Goal: Task Accomplishment & Management: Manage account settings

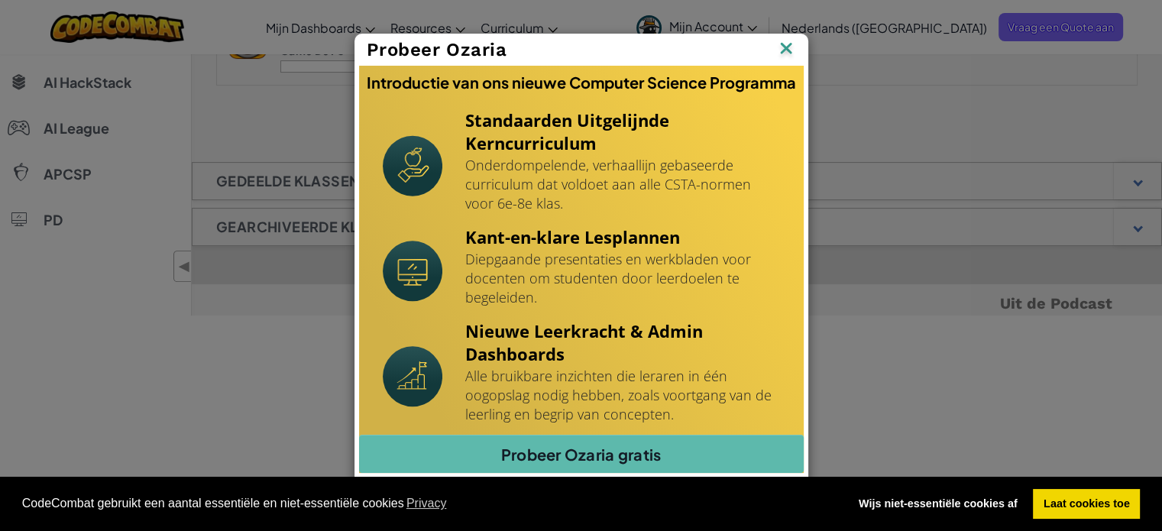
scroll to position [749, 0]
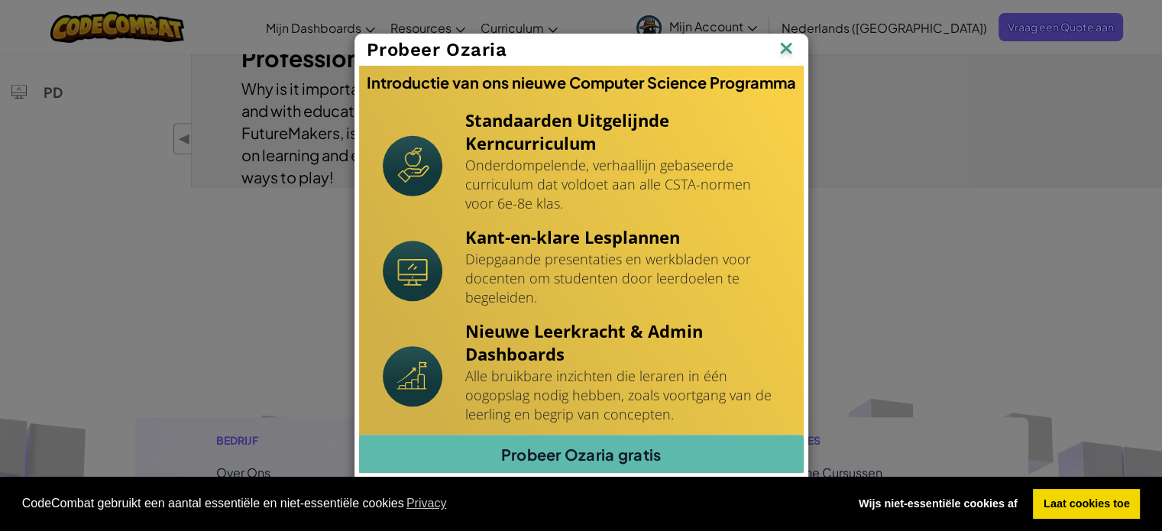
click at [789, 44] on img at bounding box center [786, 49] width 20 height 23
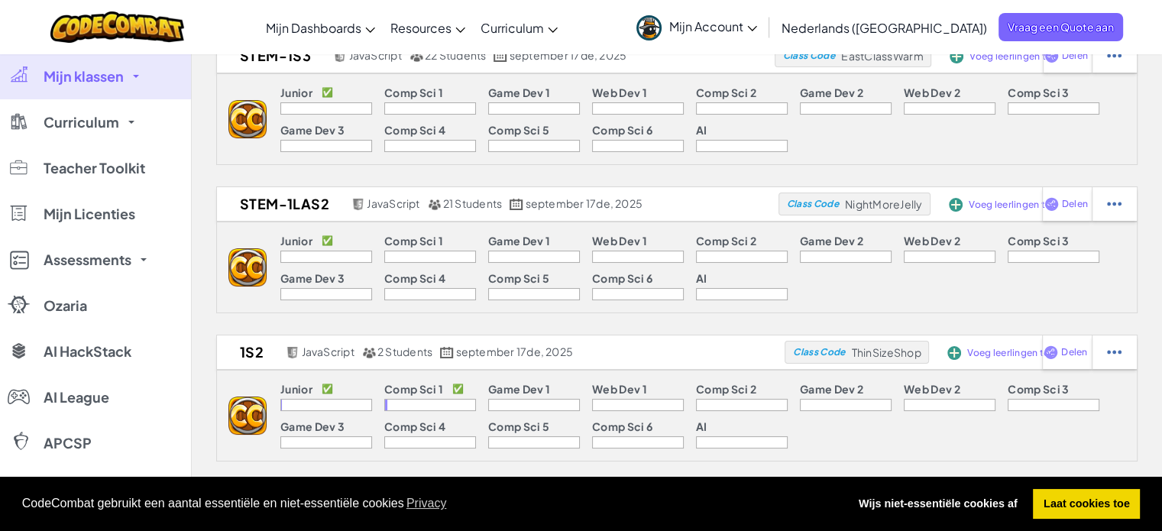
scroll to position [0, 0]
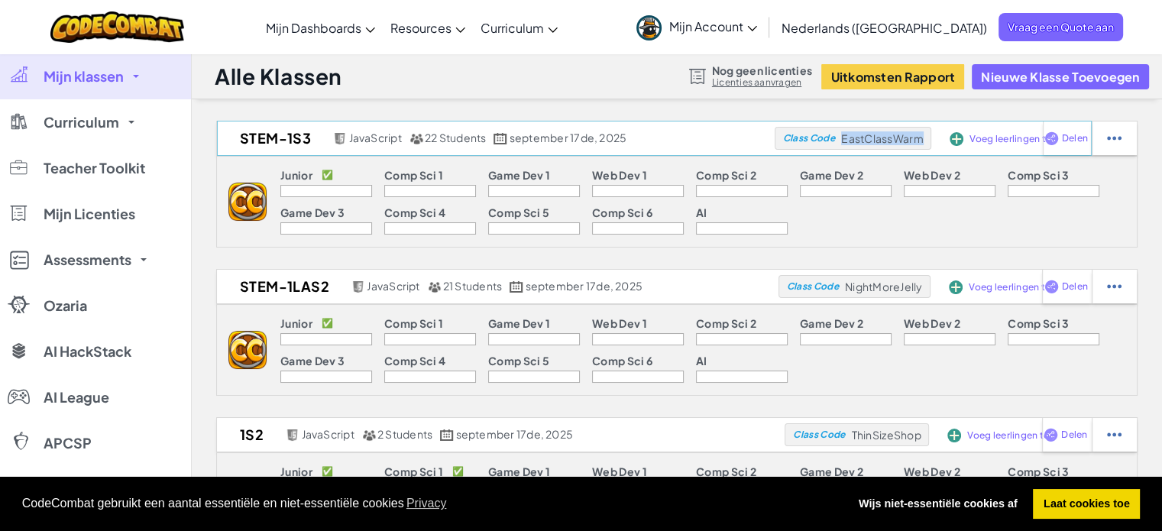
drag, startPoint x: 842, startPoint y: 140, endPoint x: 929, endPoint y: 135, distance: 87.2
click at [929, 135] on div "Class Code EastClassWarm" at bounding box center [853, 138] width 157 height 23
copy span "EastClassWarm"
click at [757, 24] on span "Mijn Account" at bounding box center [713, 26] width 88 height 16
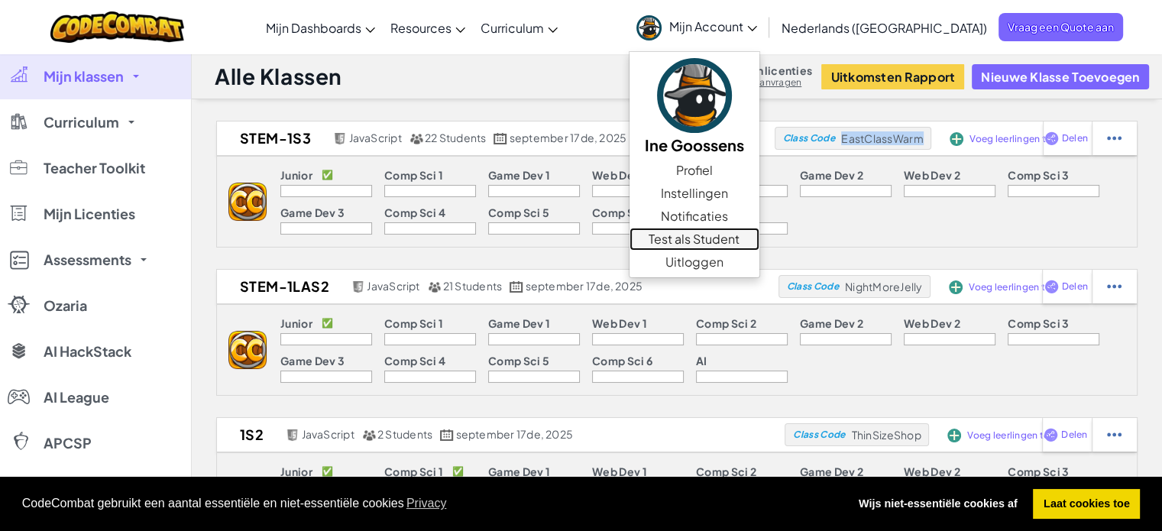
click at [755, 241] on link "Test als Student" at bounding box center [695, 239] width 130 height 23
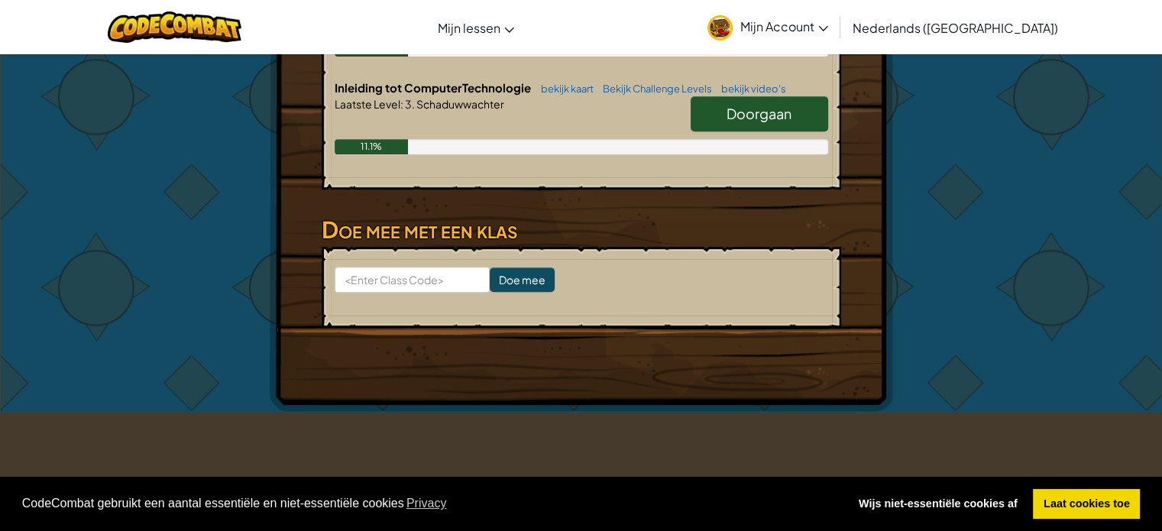
scroll to position [688, 0]
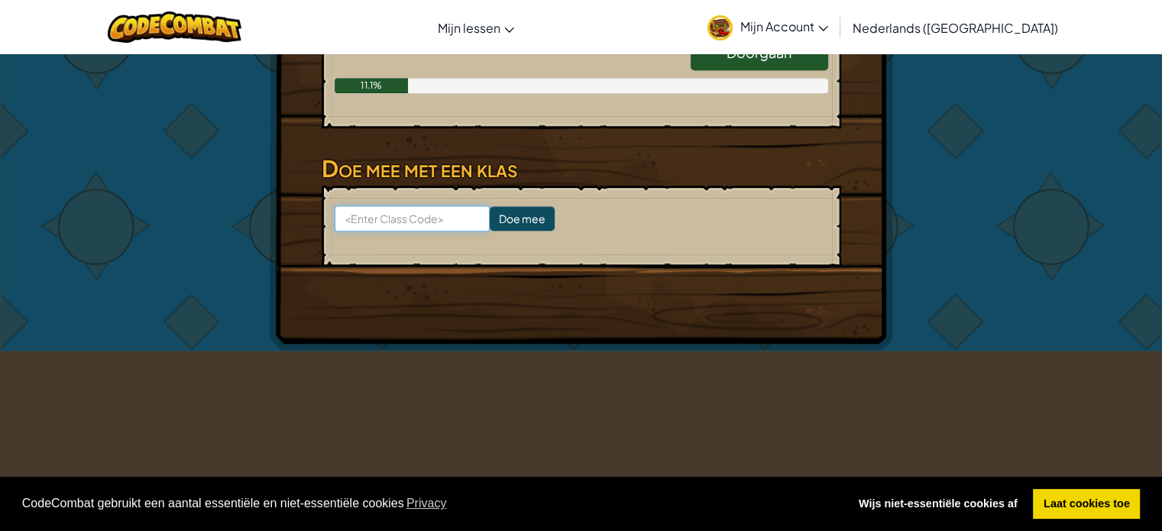
click at [428, 232] on input at bounding box center [412, 219] width 155 height 26
paste input "EastClassWarm"
type input "EastClassWarm"
drag, startPoint x: 481, startPoint y: 243, endPoint x: 501, endPoint y: 243, distance: 20.6
click at [501, 231] on input "Doe mee" at bounding box center [522, 218] width 65 height 24
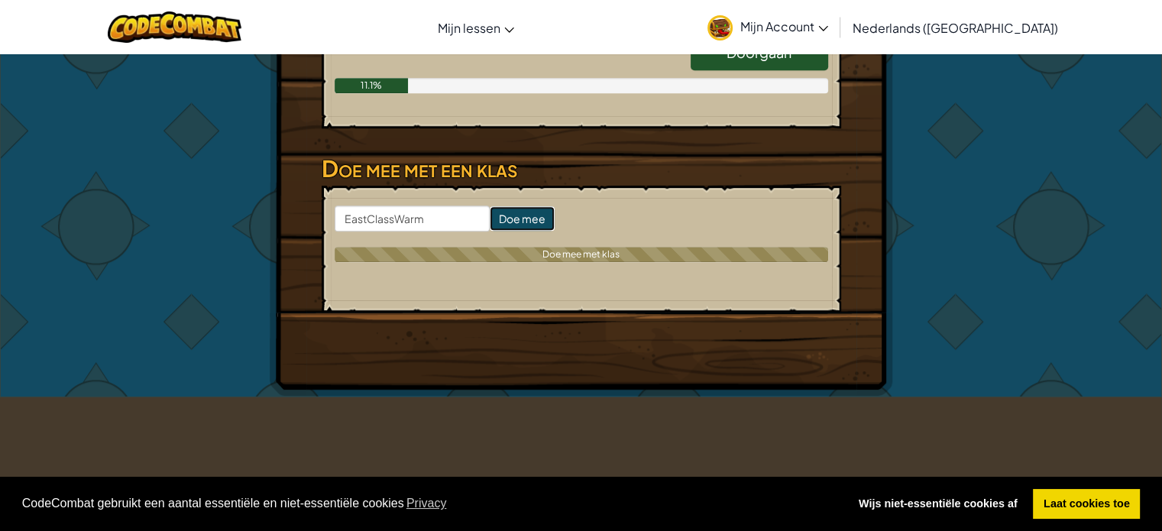
click at [501, 231] on input "Doe mee" at bounding box center [522, 218] width 65 height 24
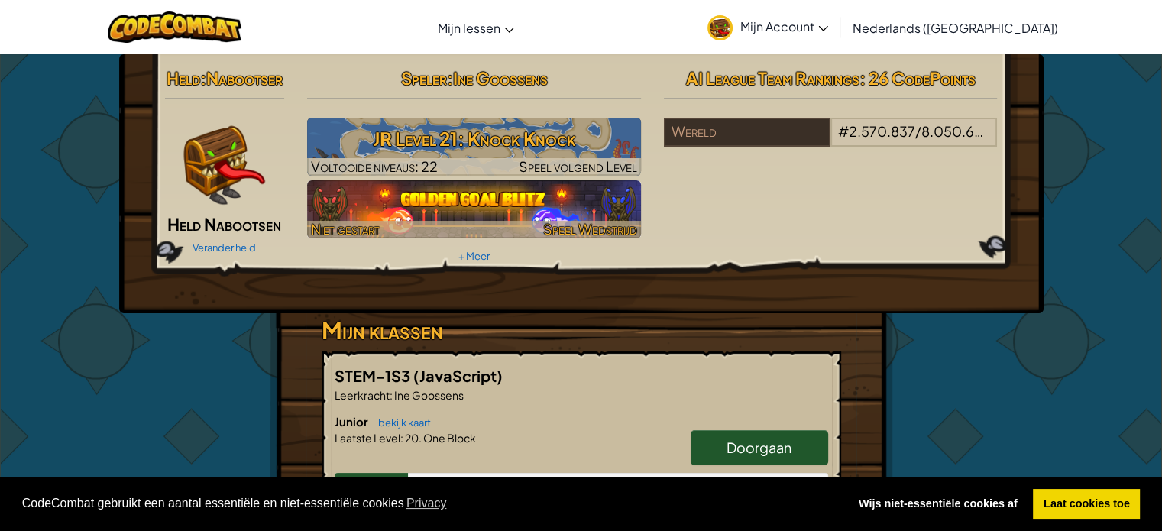
click at [520, 201] on img at bounding box center [474, 209] width 334 height 58
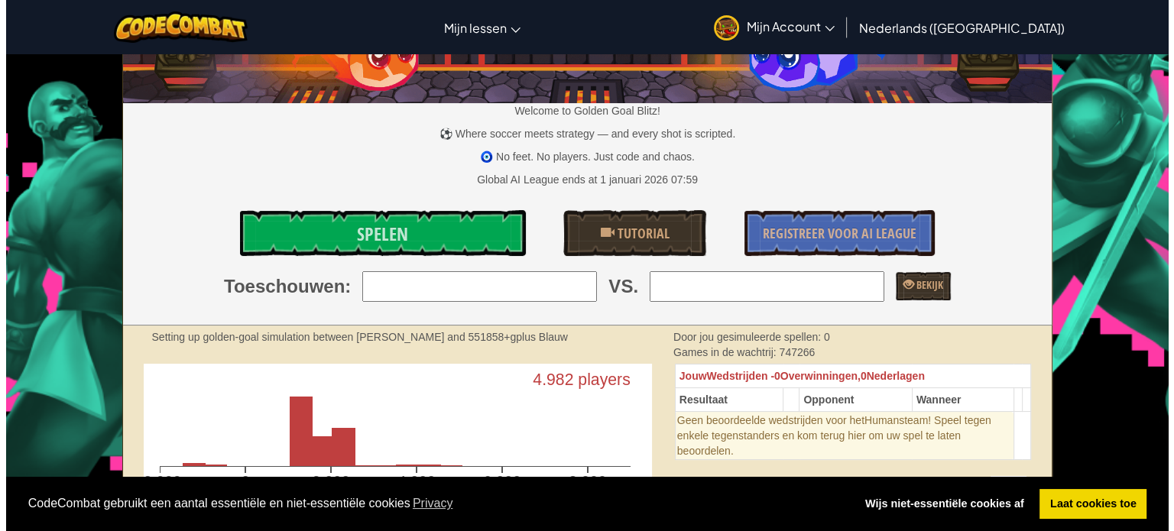
scroll to position [153, 0]
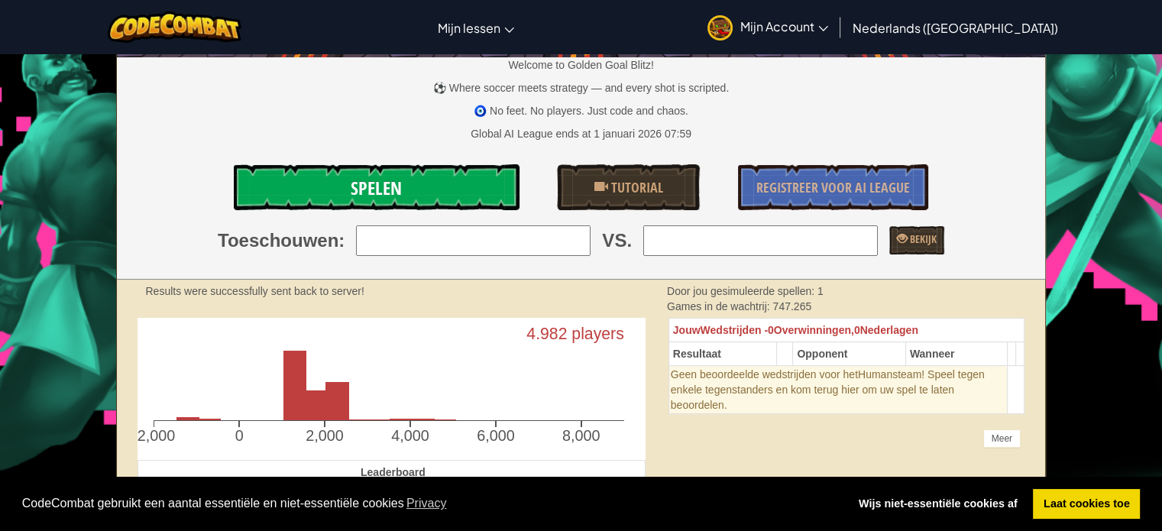
click at [459, 202] on link "Spelen" at bounding box center [376, 187] width 285 height 46
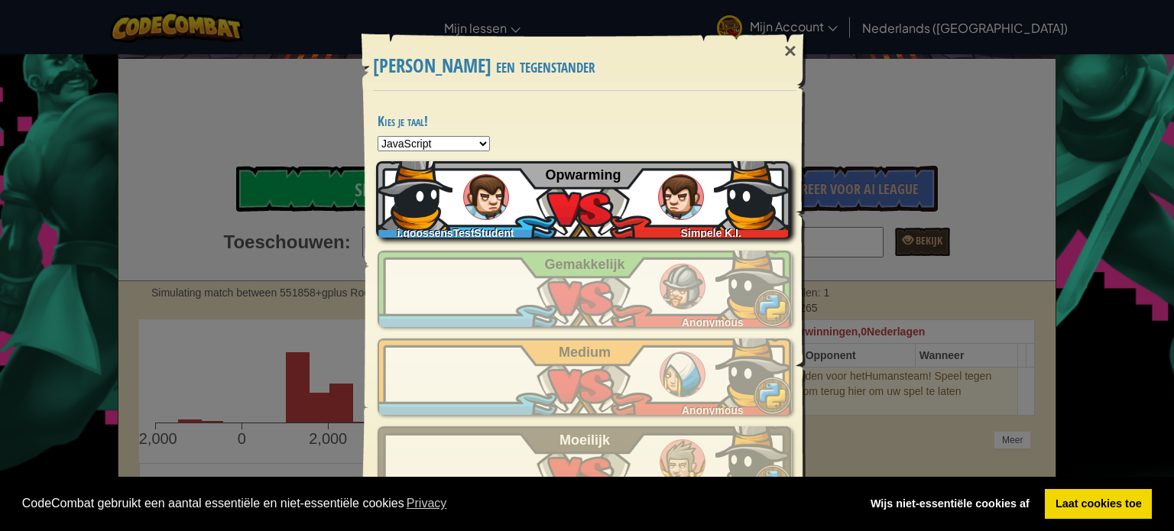
scroll to position [15, 0]
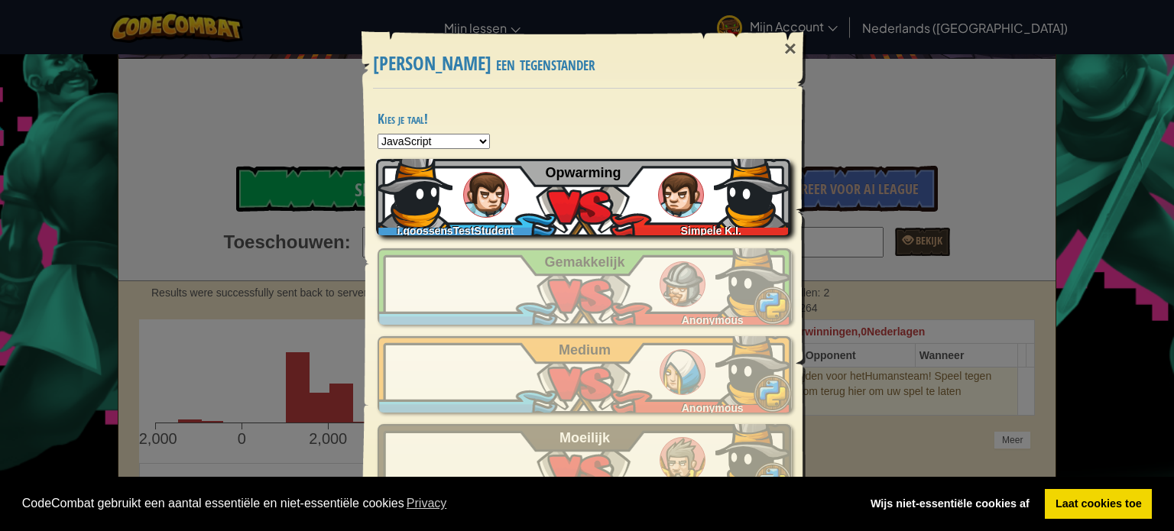
click at [569, 201] on div "i.goossensTestStudent Simpele K.I. Opwarming" at bounding box center [583, 197] width 414 height 76
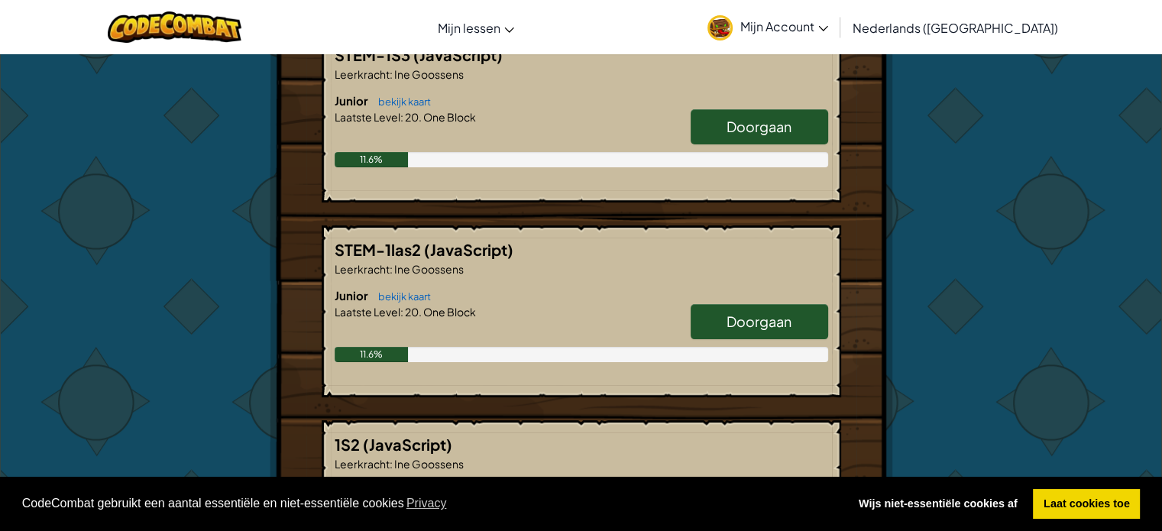
scroll to position [382, 0]
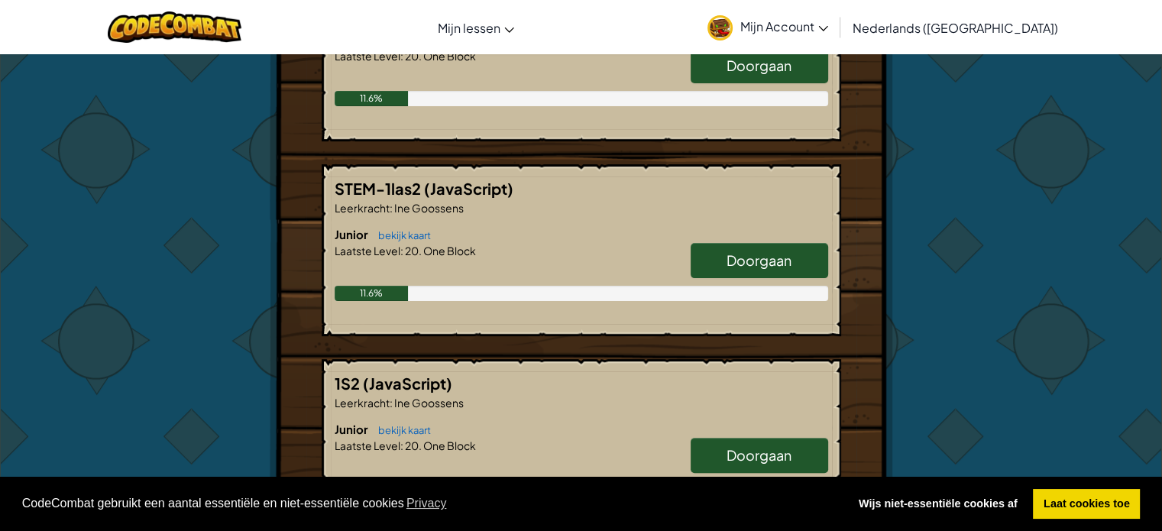
click at [828, 29] on span "Mijn Account" at bounding box center [785, 26] width 88 height 16
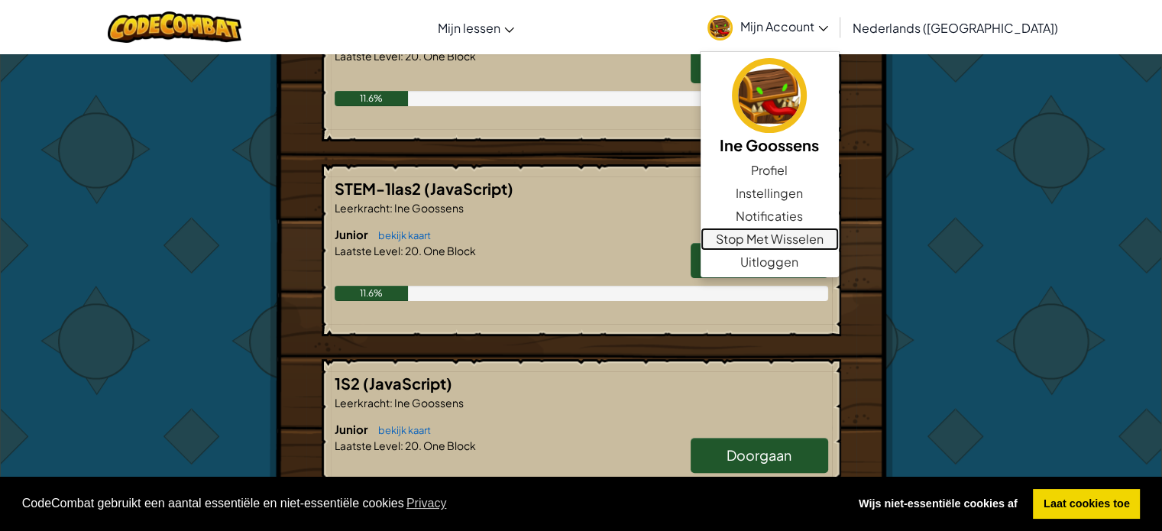
click at [828, 238] on link "Stop Met Wisselen" at bounding box center [770, 239] width 138 height 23
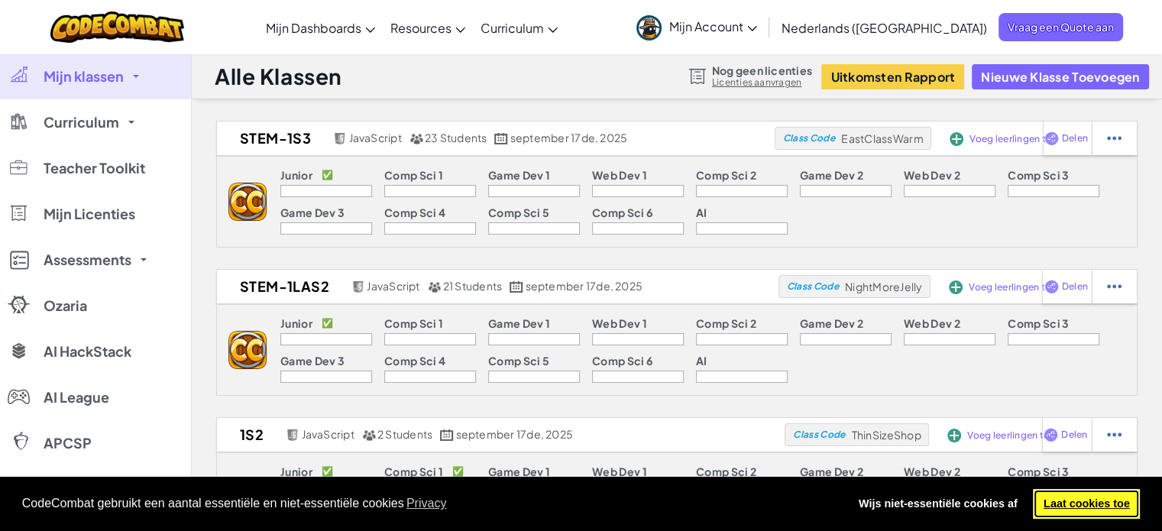
click at [1090, 498] on link "Laat cookies toe" at bounding box center [1086, 504] width 107 height 31
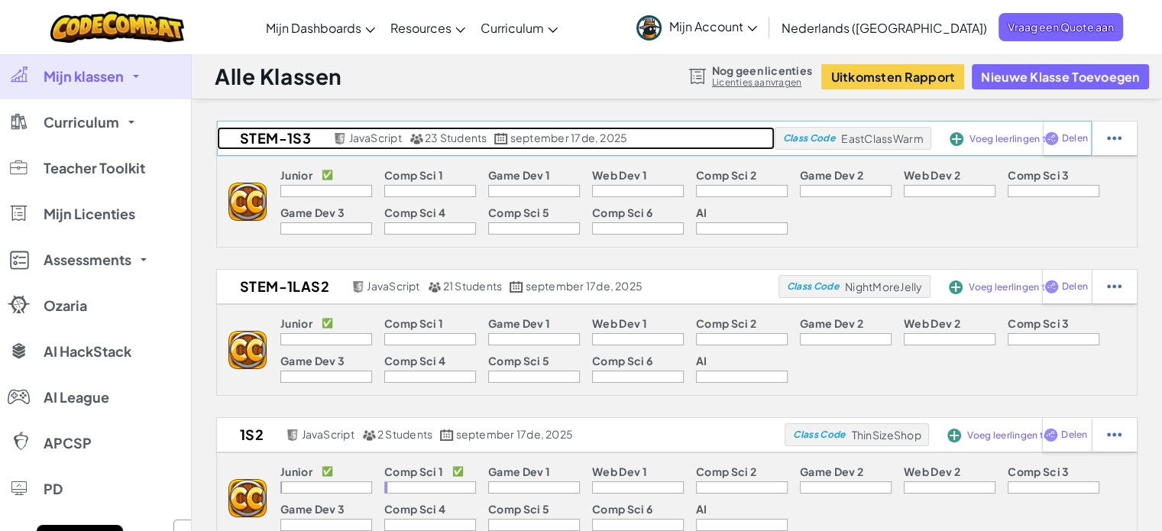
click at [284, 136] on h2 "STEM-1S3" at bounding box center [273, 138] width 112 height 23
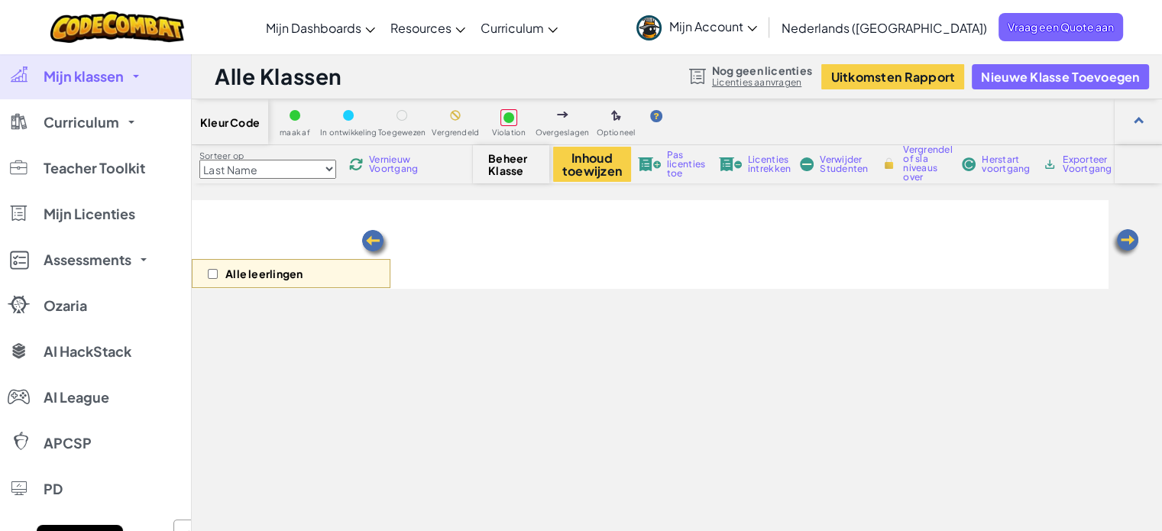
select select "560f1a9f22961295f9427742"
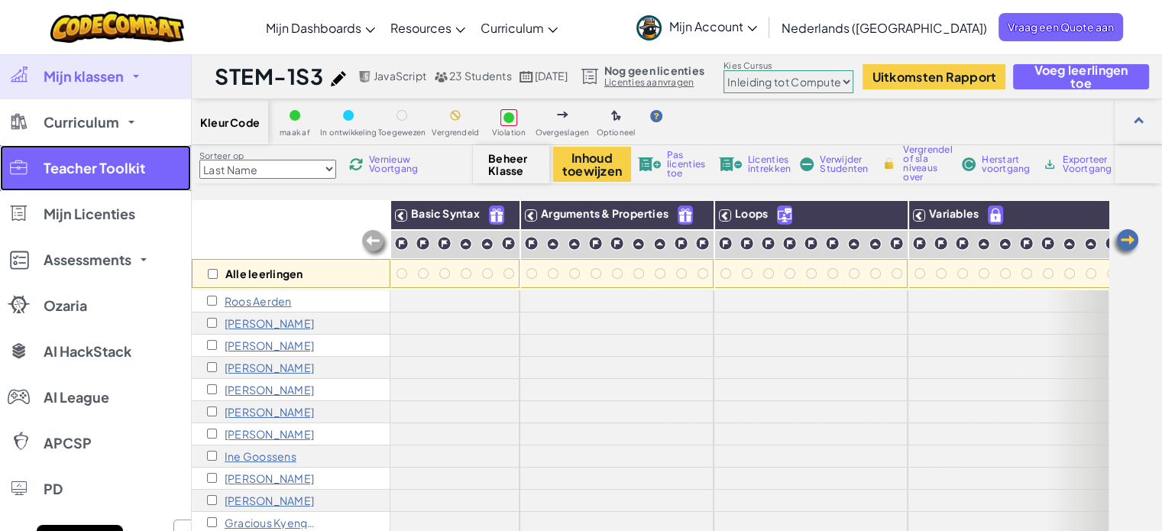
click at [106, 175] on span "Teacher Toolkit" at bounding box center [95, 168] width 102 height 14
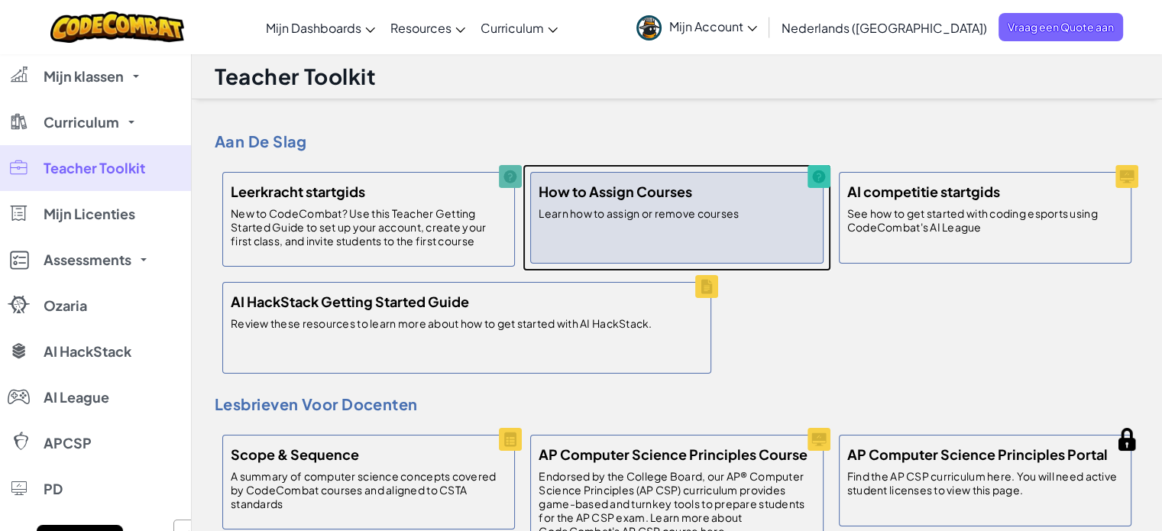
click at [585, 188] on h5 "How to Assign Courses" at bounding box center [616, 191] width 154 height 22
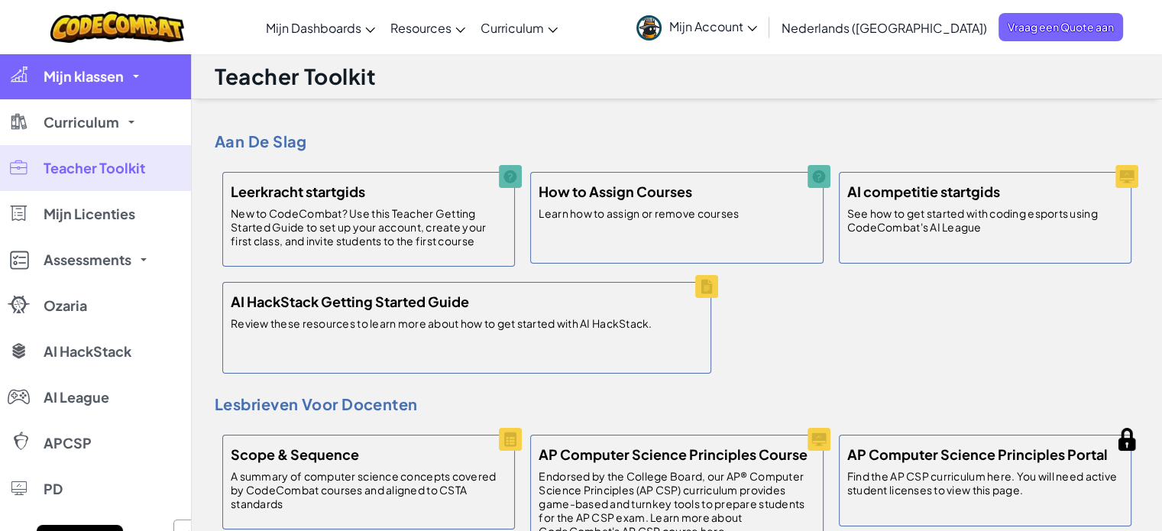
click at [81, 80] on span "Mijn klassen" at bounding box center [84, 77] width 80 height 14
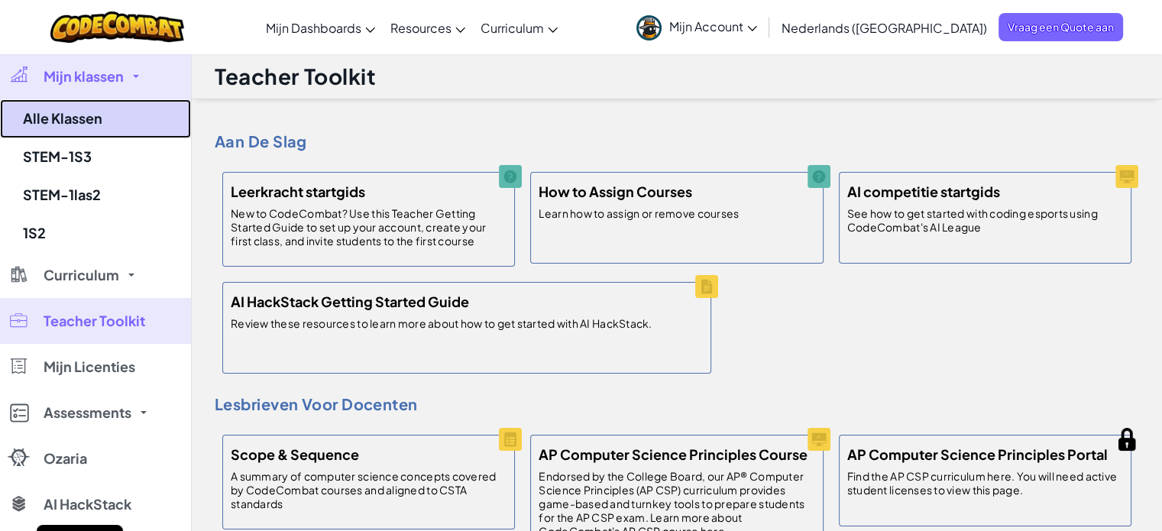
click at [101, 112] on link "Alle Klassen" at bounding box center [95, 118] width 191 height 39
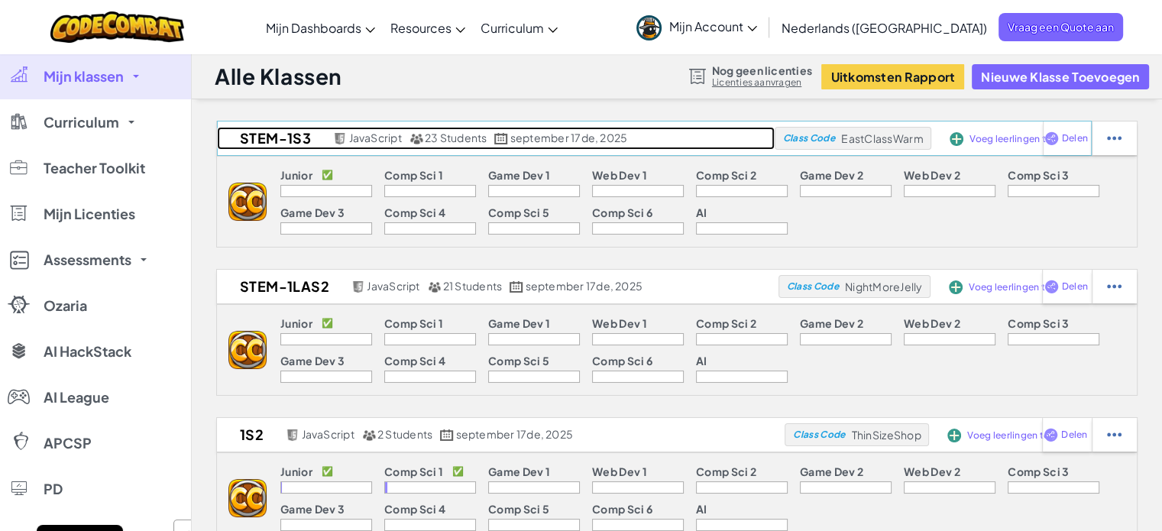
click at [282, 142] on h2 "STEM-1S3" at bounding box center [273, 138] width 112 height 23
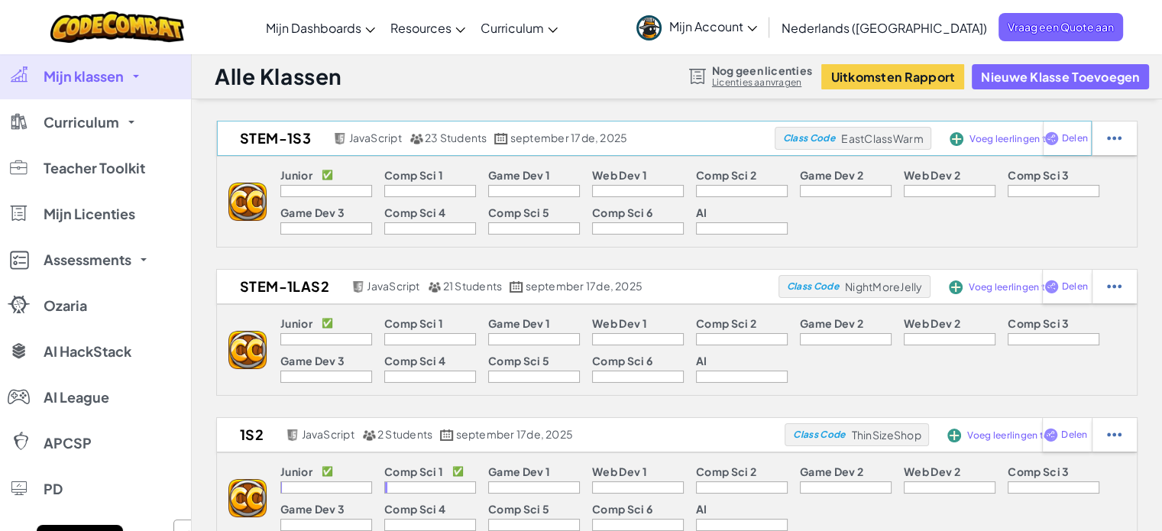
select select "560f1a9f22961295f9427742"
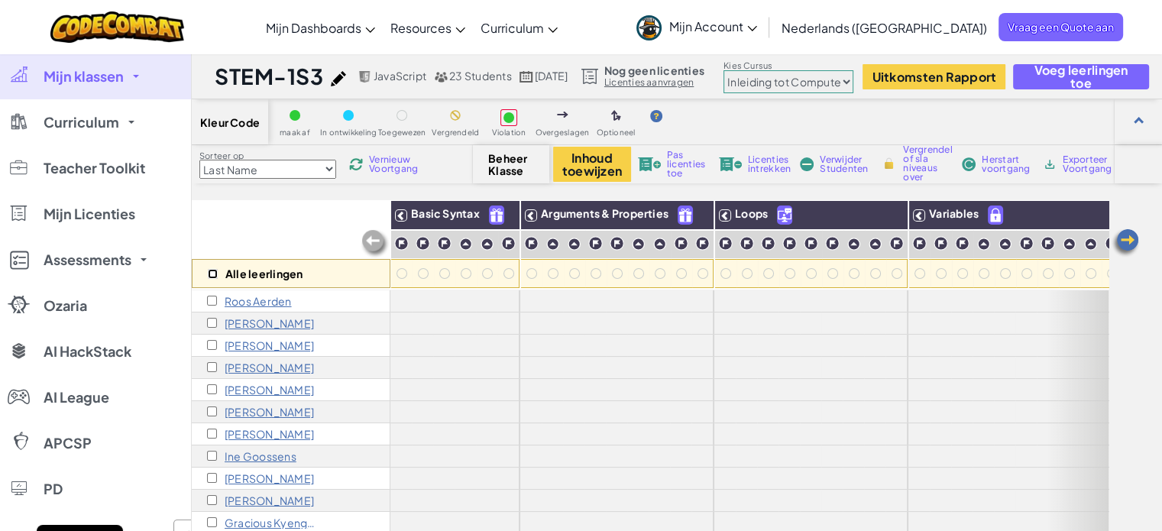
click at [210, 271] on input "checkbox" at bounding box center [213, 274] width 10 height 10
checkbox input "true"
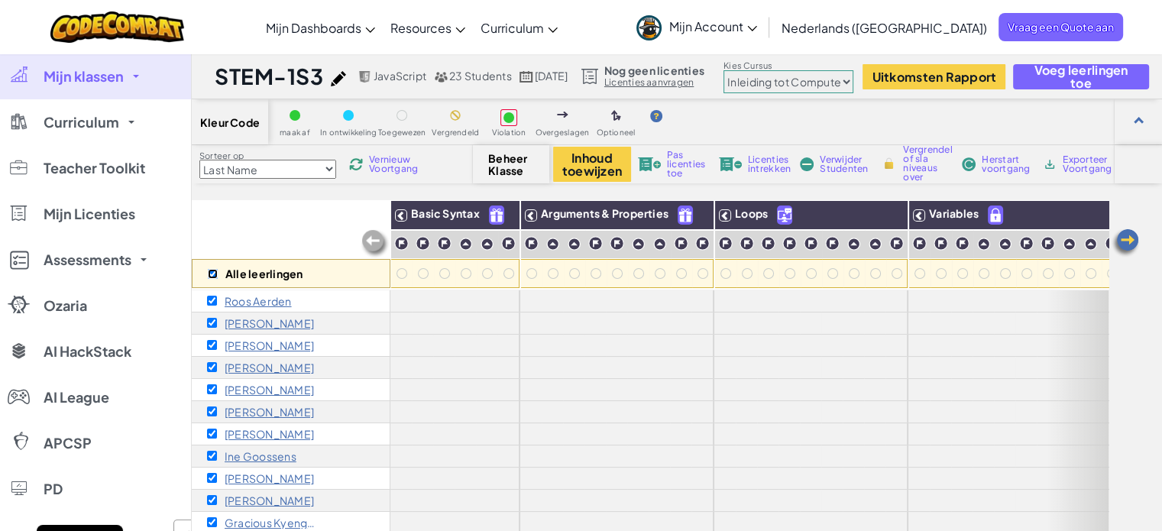
checkbox input "true"
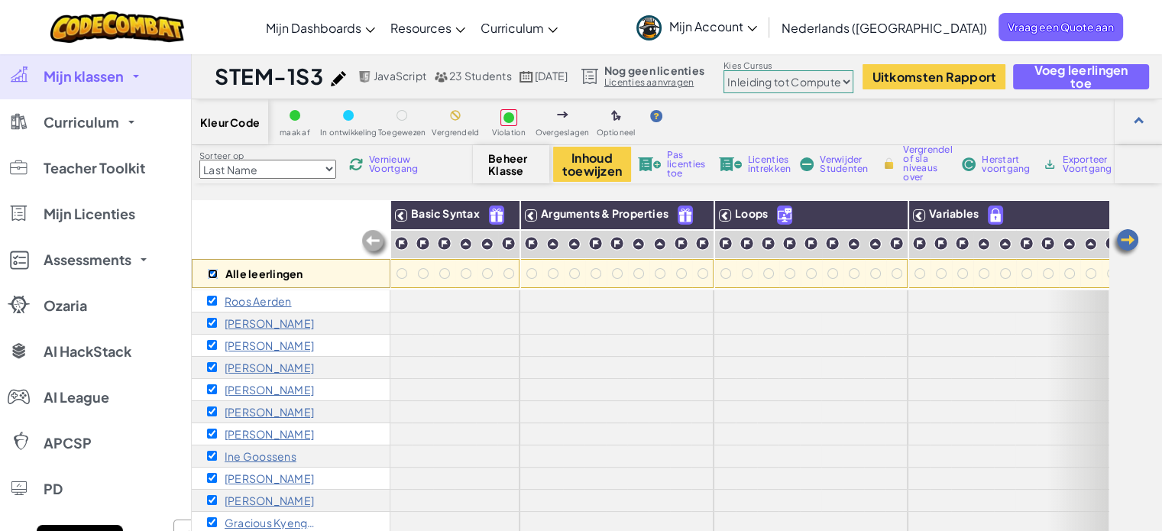
checkbox input "true"
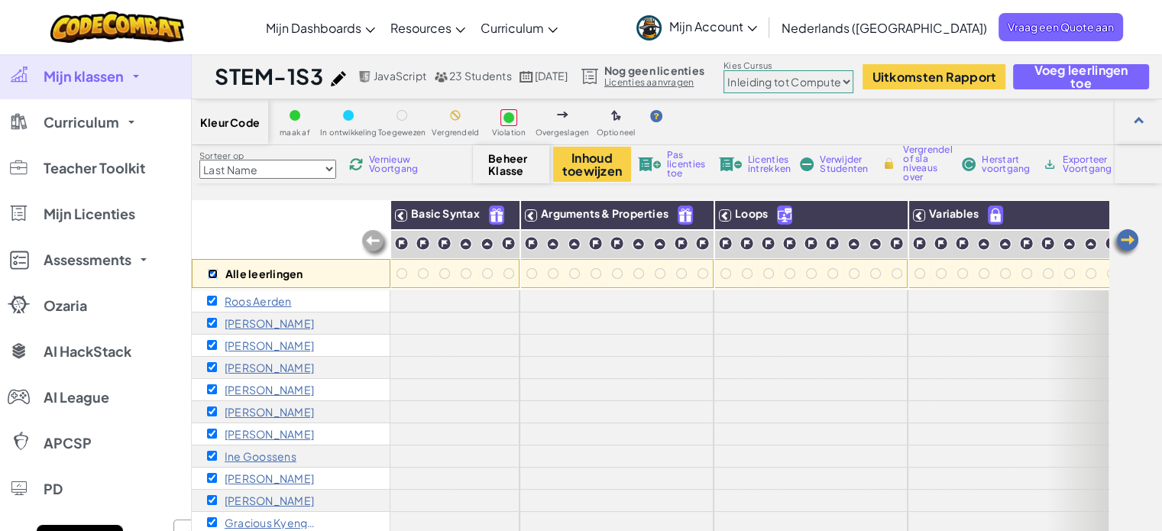
checkbox input "true"
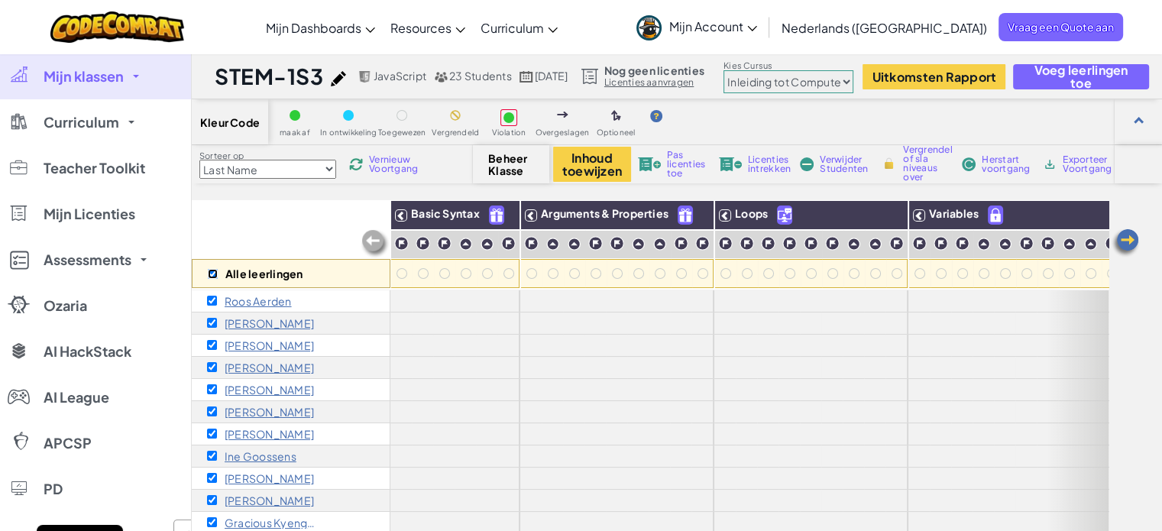
checkbox input "true"
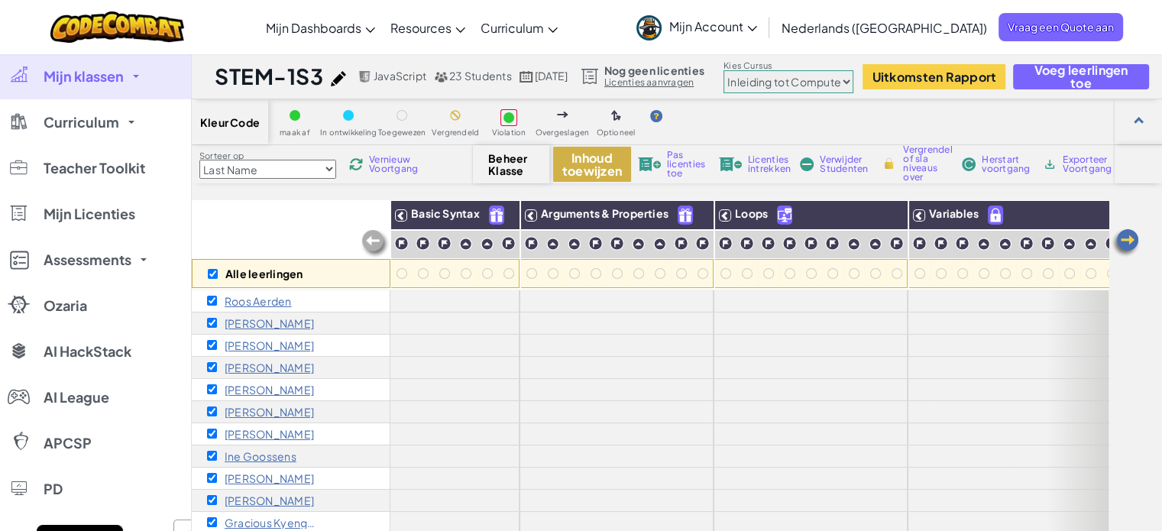
click at [591, 164] on button "Inhoud toewijzen" at bounding box center [592, 164] width 78 height 35
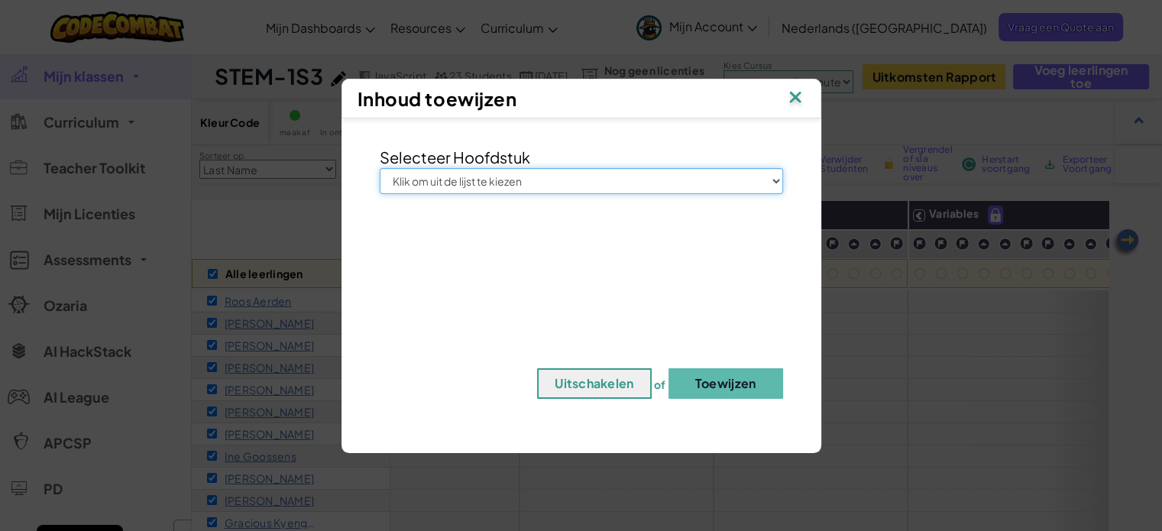
click at [633, 183] on select "Klik om uit de lijst te kiezen Junior Inleiding tot ComputerTechnologie Game On…" at bounding box center [582, 181] width 404 height 26
select select "Introduction to Computer Science"
click at [380, 168] on select "Klik om uit de lijst te kiezen Junior Inleiding tot ComputerTechnologie Game On…" at bounding box center [582, 181] width 404 height 26
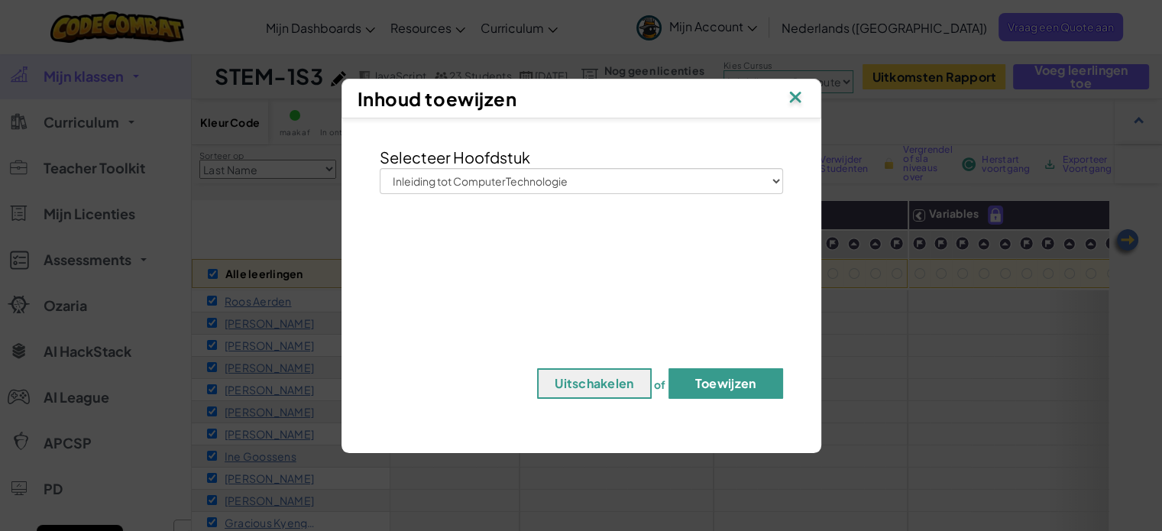
click at [743, 381] on button "Toewijzen" at bounding box center [726, 383] width 115 height 31
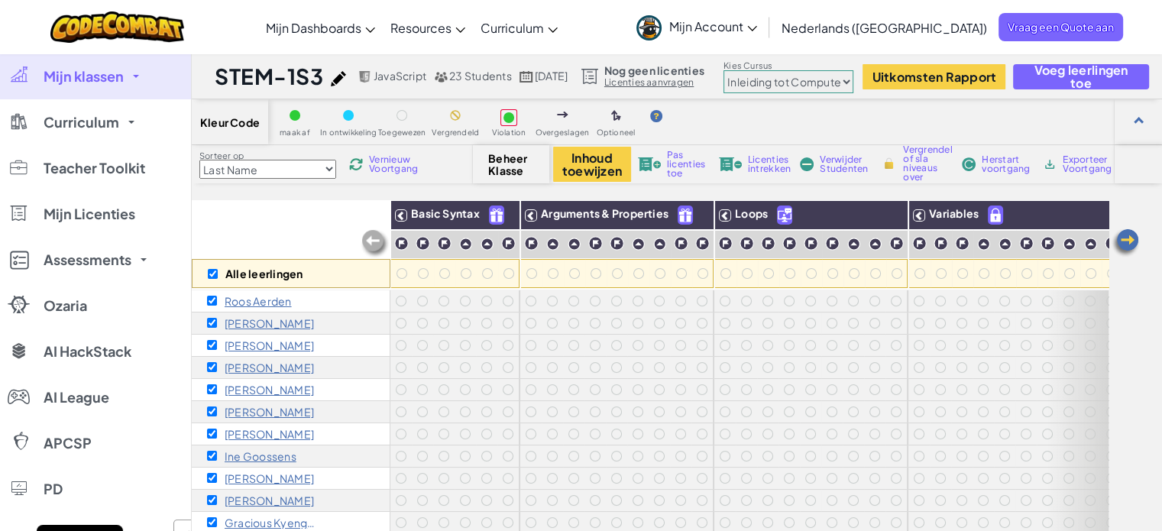
click at [99, 76] on span "Mijn klassen" at bounding box center [84, 77] width 80 height 14
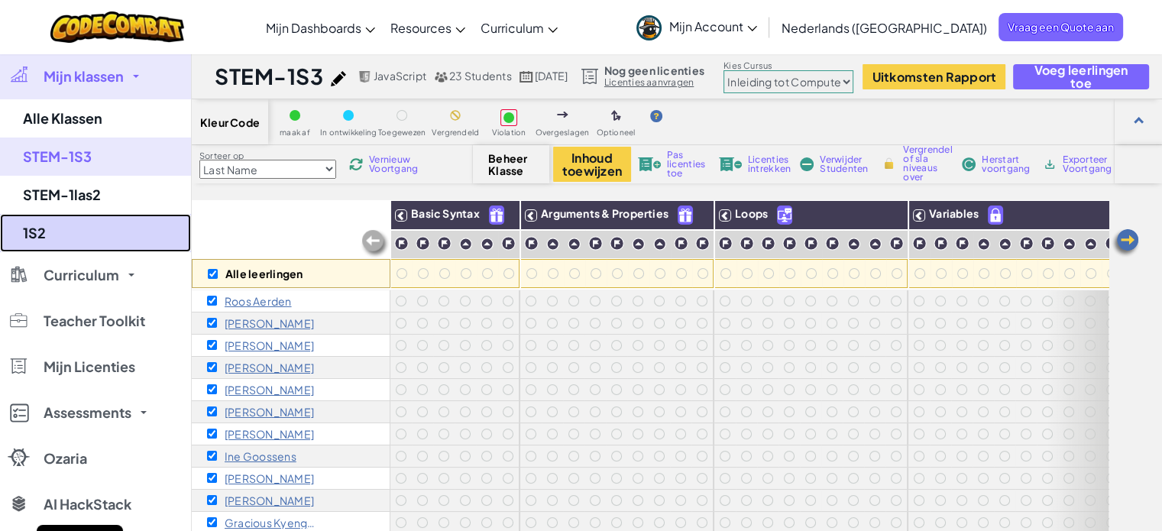
click at [32, 234] on link "1S2" at bounding box center [95, 233] width 191 height 38
checkbox input "false"
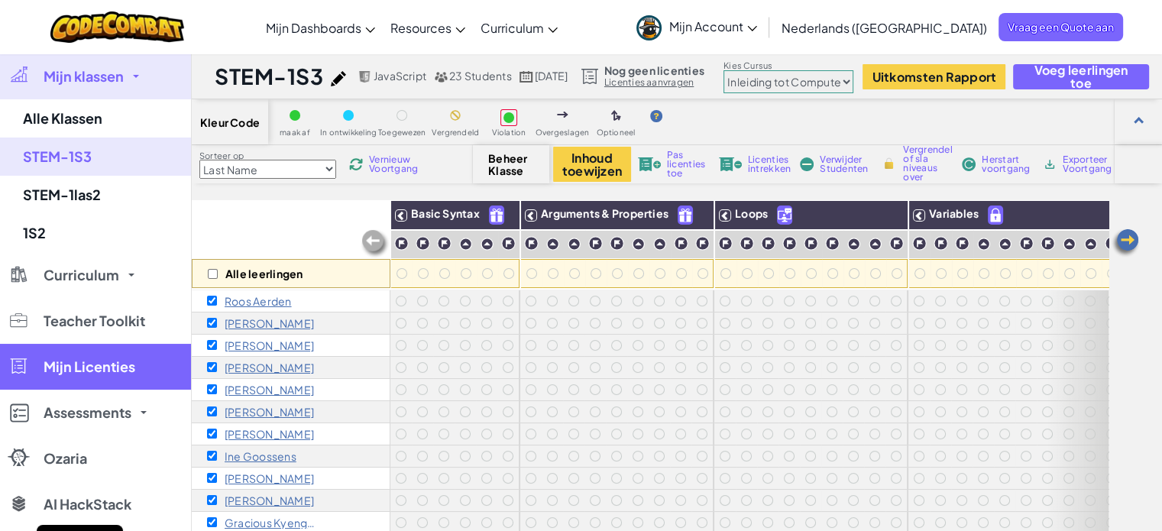
select select "560f1a9f22961295f9427742"
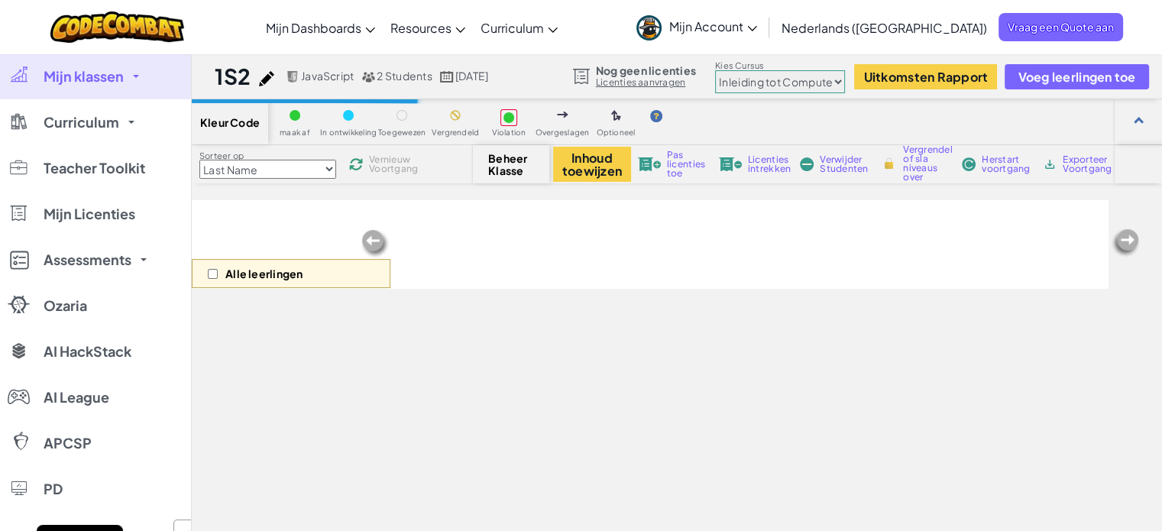
click at [244, 82] on h1 "1S2" at bounding box center [233, 76] width 37 height 29
click at [264, 71] on img at bounding box center [266, 78] width 15 height 15
select select "javascript"
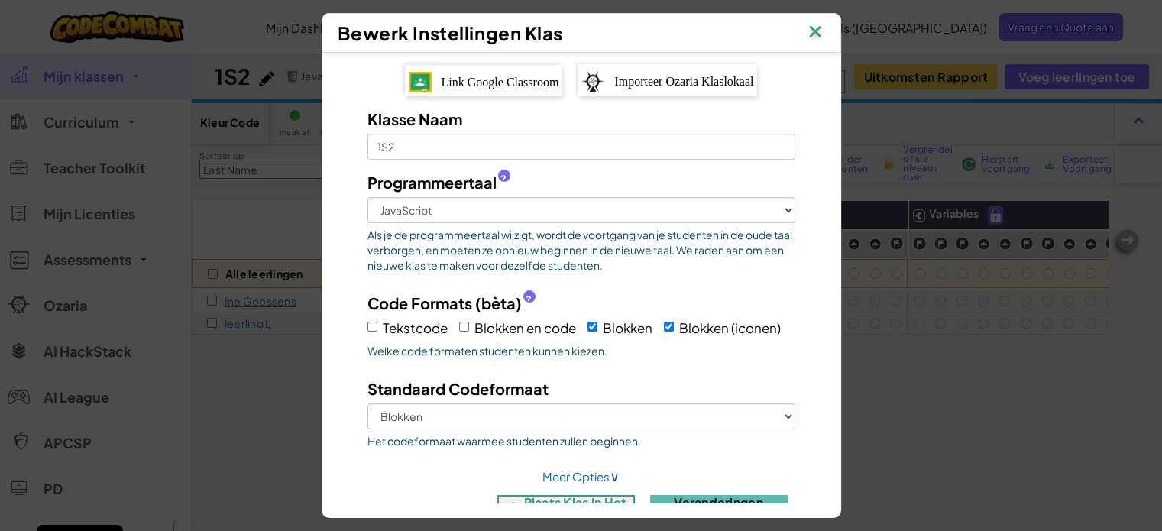
click at [443, 79] on span "Link Google Classroom" at bounding box center [501, 82] width 118 height 13
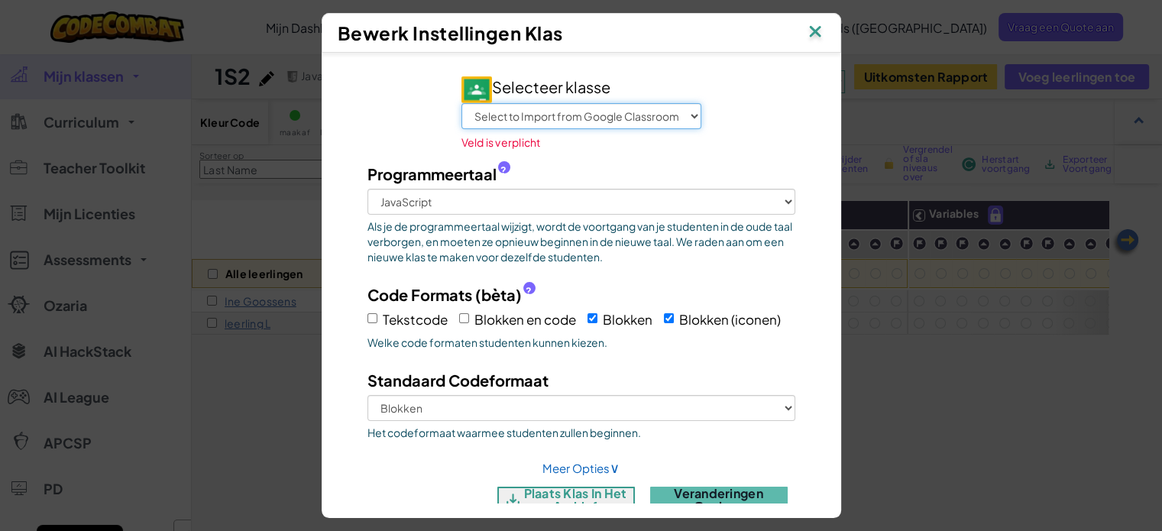
click at [553, 115] on select "Select to Import from Google Classroom Beeld-2S2 Beeld-2S1 STEM-2S3 STEM-2S2 ST…" at bounding box center [582, 116] width 240 height 26
select select "774985851653"
click at [462, 103] on select "Select to Import from Google Classroom Beeld-2S2 Beeld-2S1 STEM-2S3 STEM-2S2 ST…" at bounding box center [582, 116] width 240 height 26
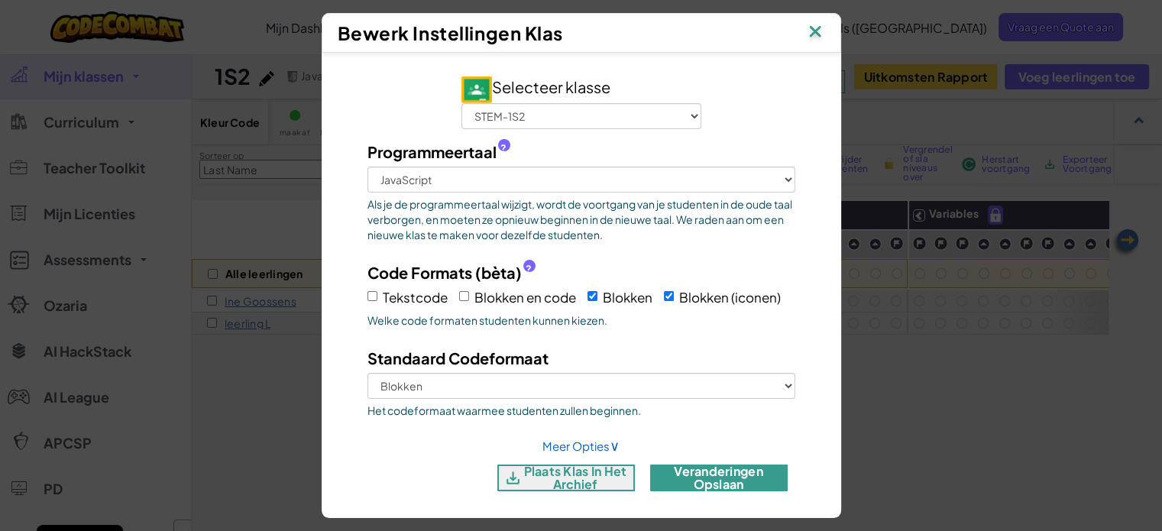
click at [718, 475] on button "veranderingen opslaan" at bounding box center [719, 478] width 138 height 27
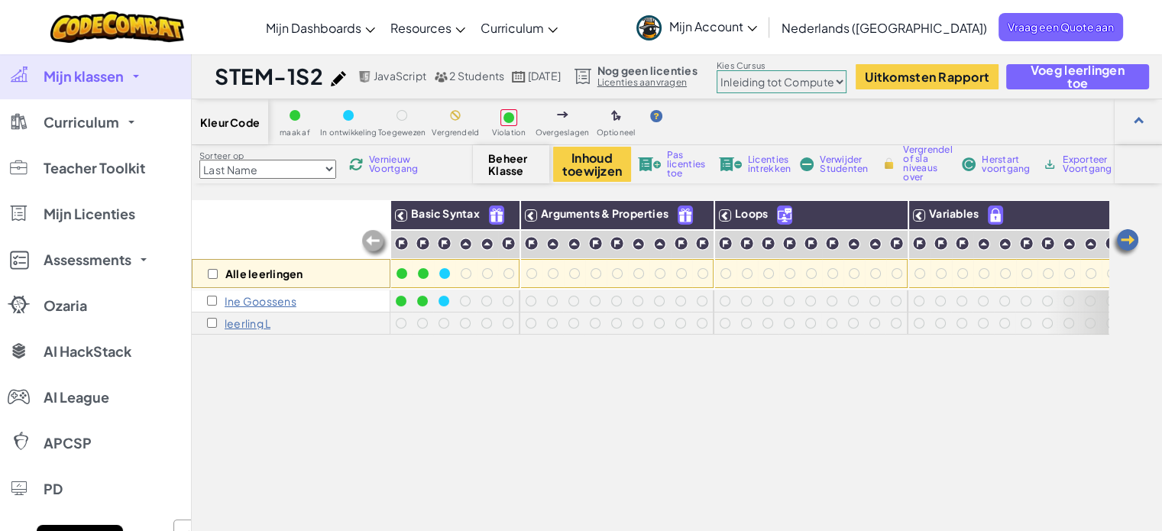
select select "560f1a9f22961295f9427742"
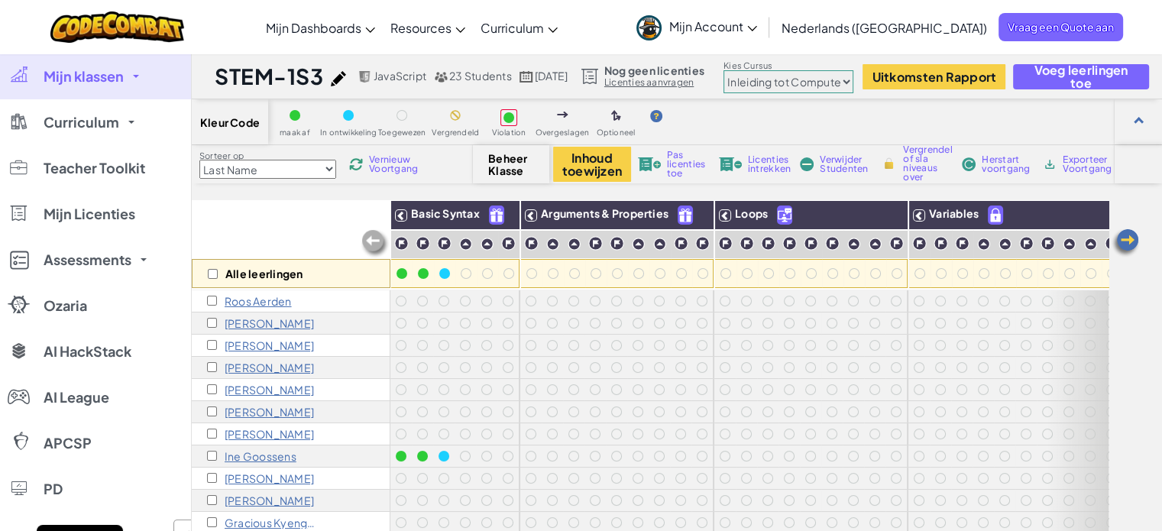
click at [100, 66] on link "Mijn klassen" at bounding box center [95, 76] width 191 height 46
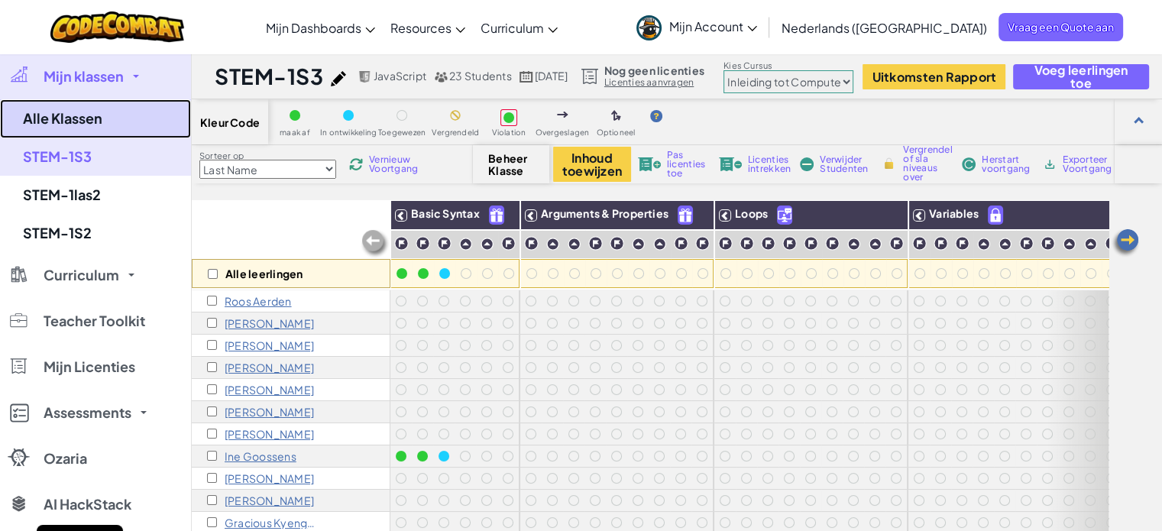
click at [92, 109] on link "Alle Klassen" at bounding box center [95, 118] width 191 height 39
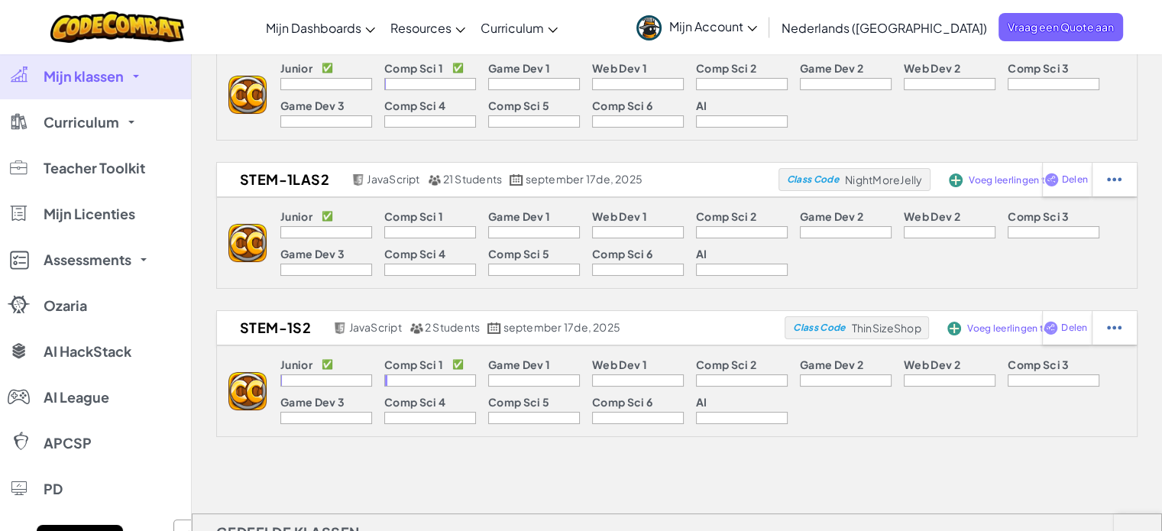
scroll to position [153, 0]
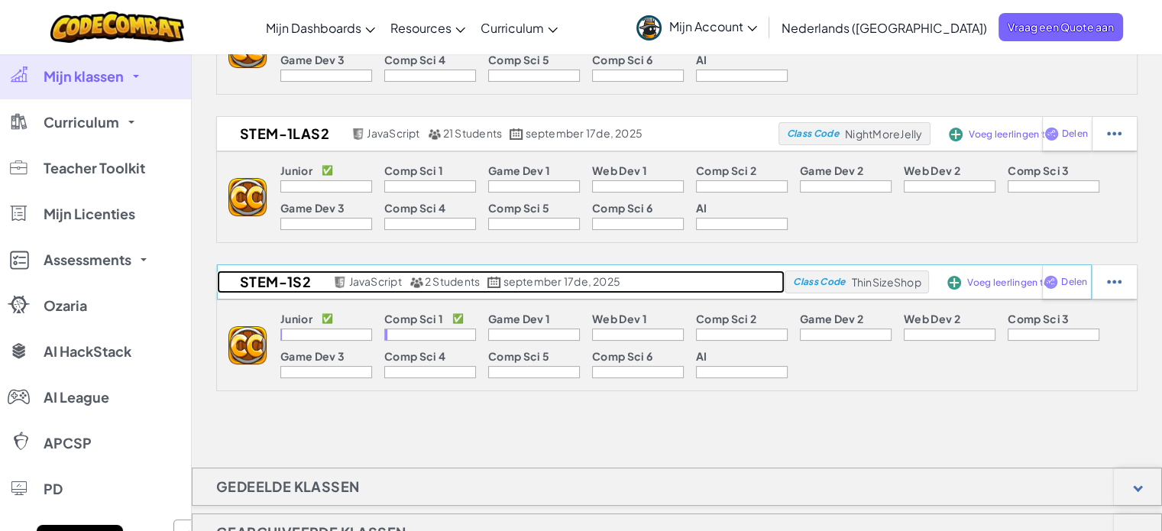
click at [293, 276] on h2 "STEM-1S2" at bounding box center [273, 282] width 112 height 23
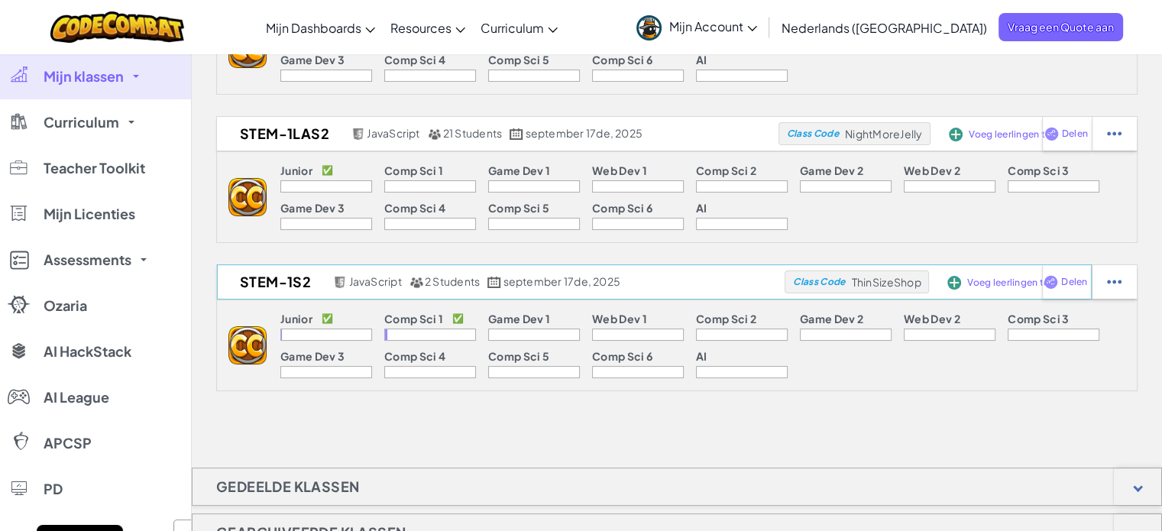
select select "560f1a9f22961295f9427742"
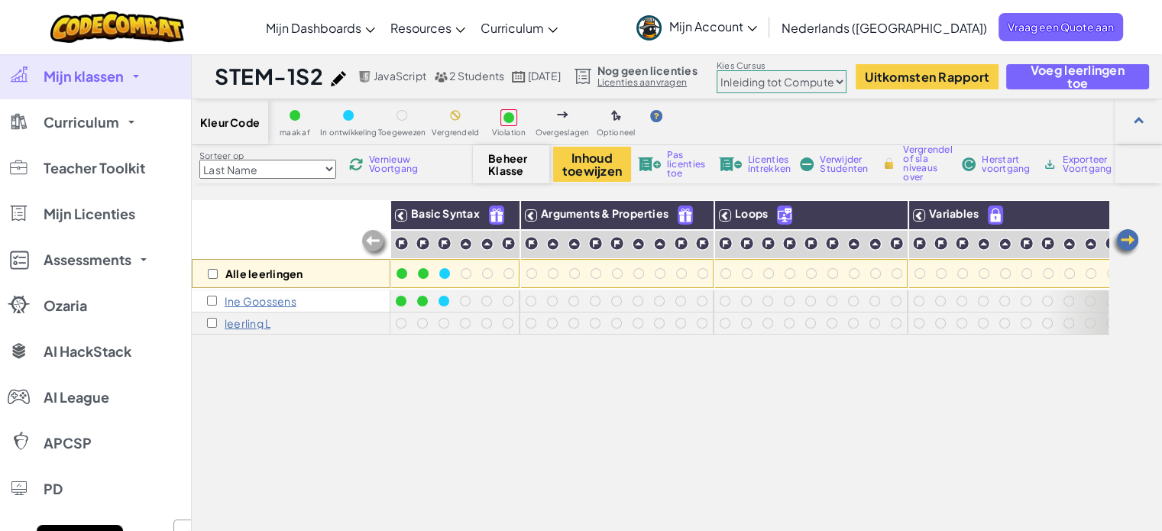
click at [394, 168] on span "Vernieuw Voortgang" at bounding box center [393, 164] width 49 height 18
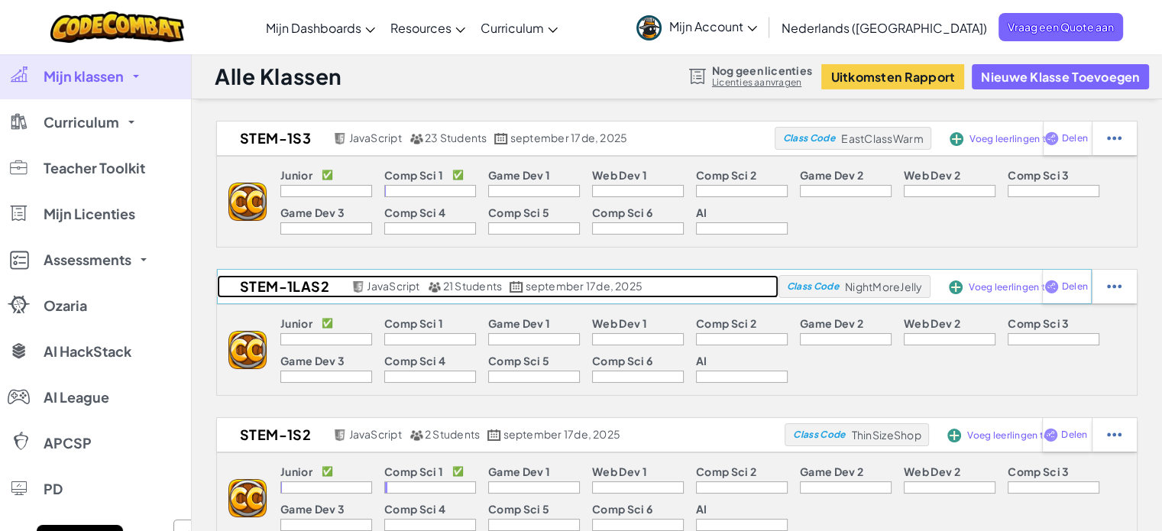
click at [305, 290] on h2 "STEM-1las2" at bounding box center [282, 286] width 131 height 23
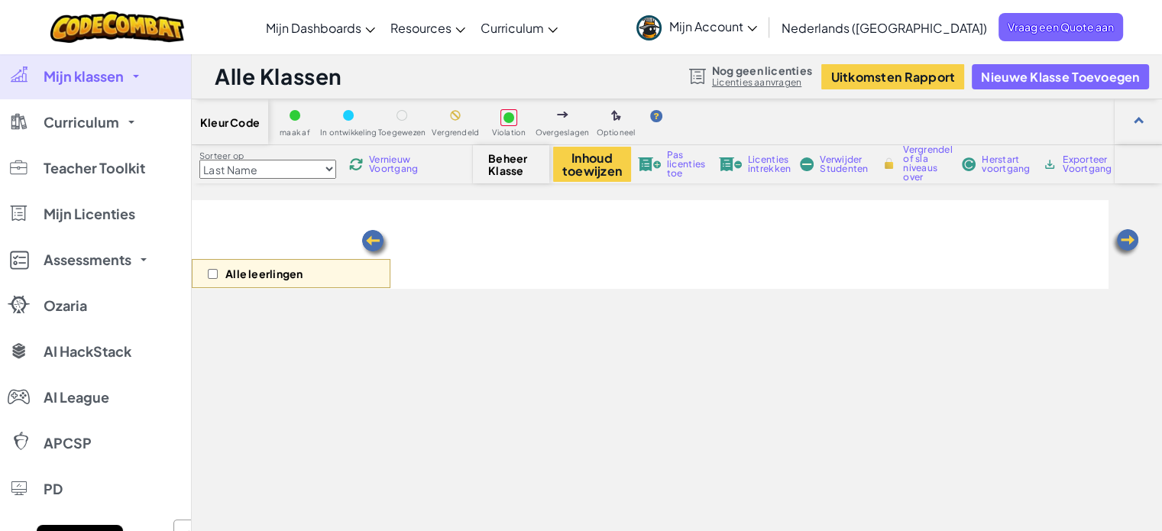
select select "560f1a9f22961295f9427742"
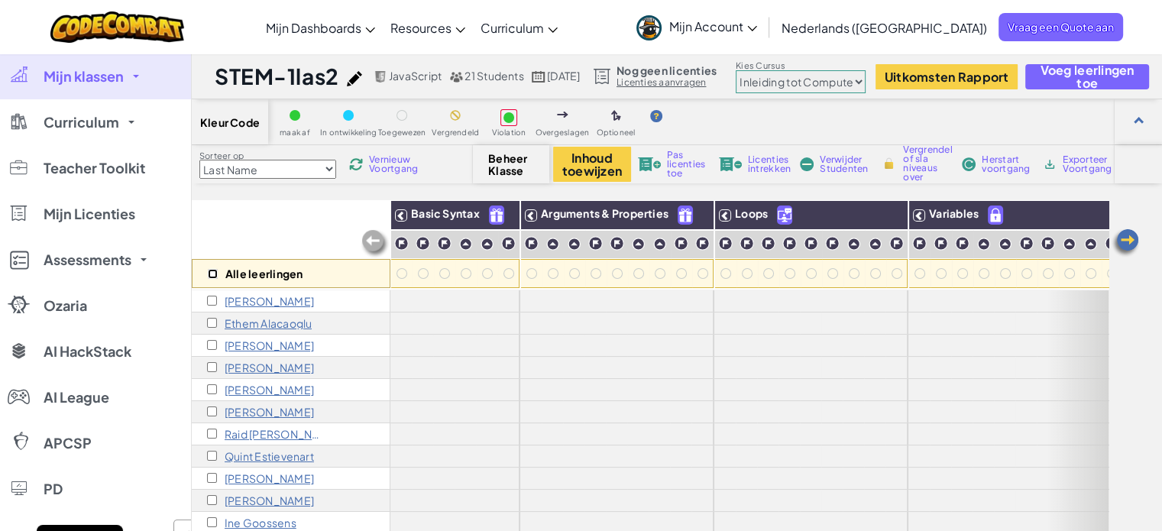
click at [214, 274] on input "checkbox" at bounding box center [213, 274] width 10 height 10
checkbox input "true"
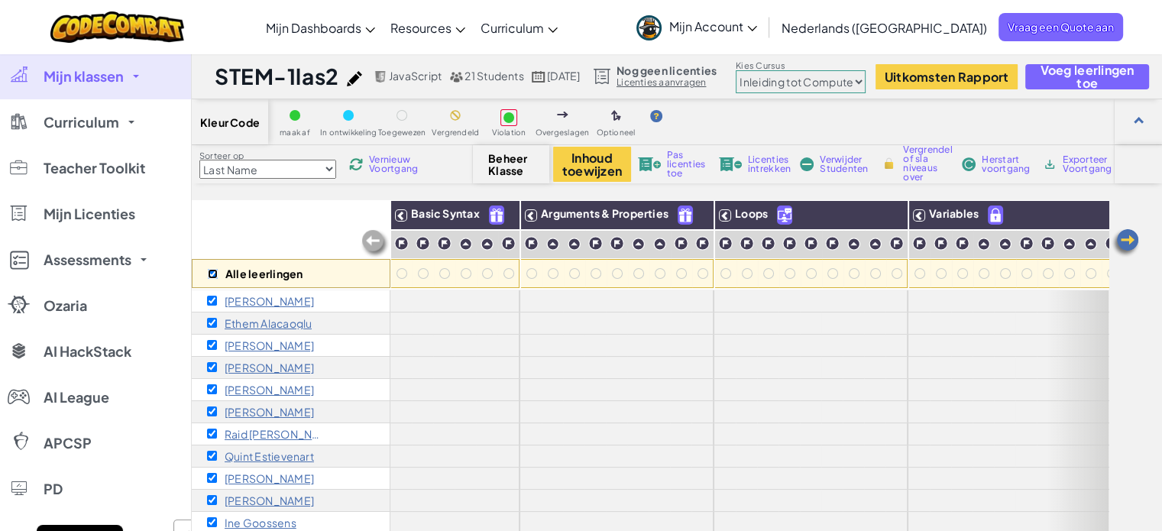
checkbox input "true"
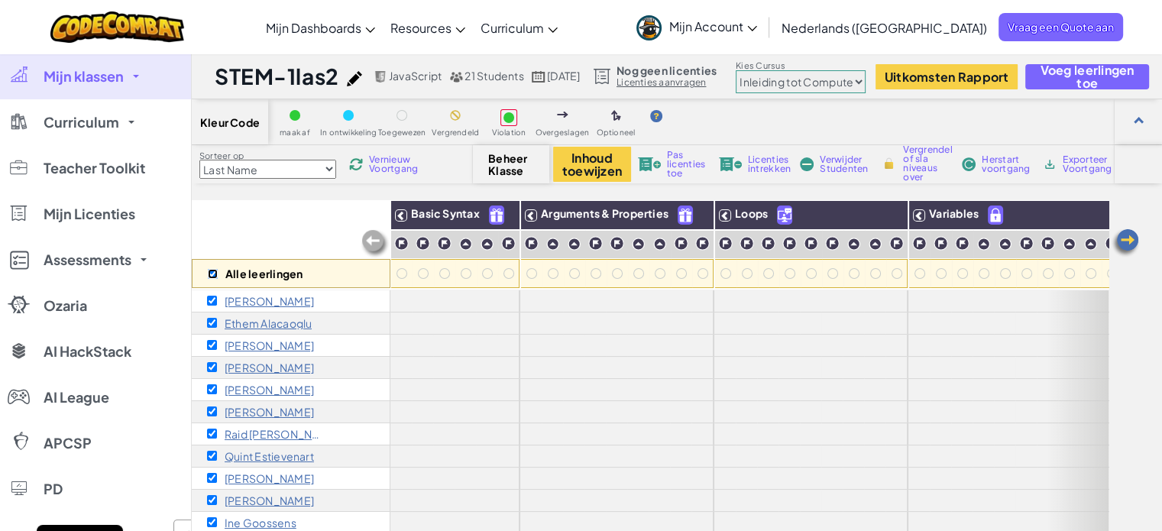
checkbox input "true"
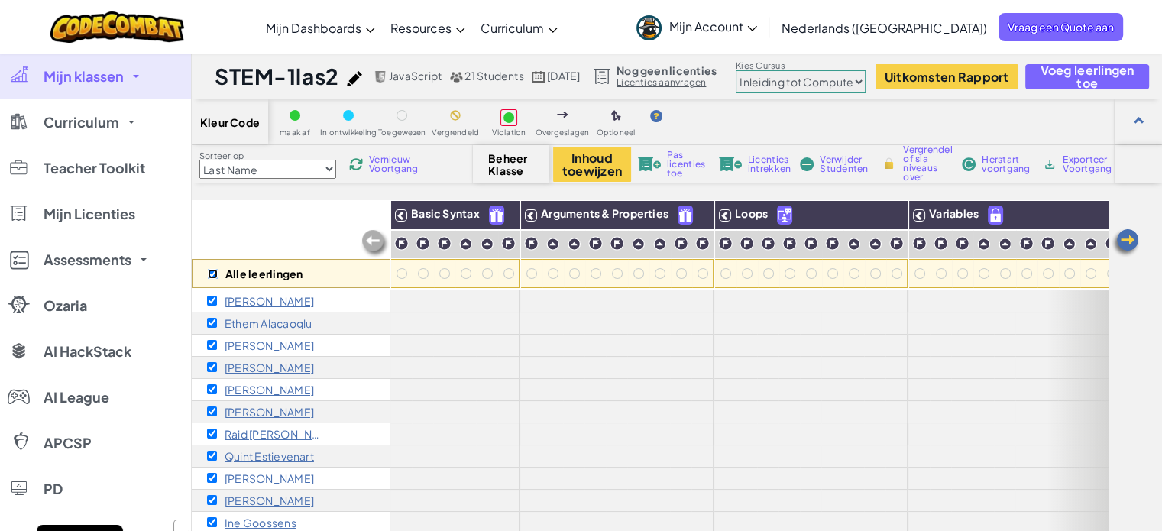
checkbox input "true"
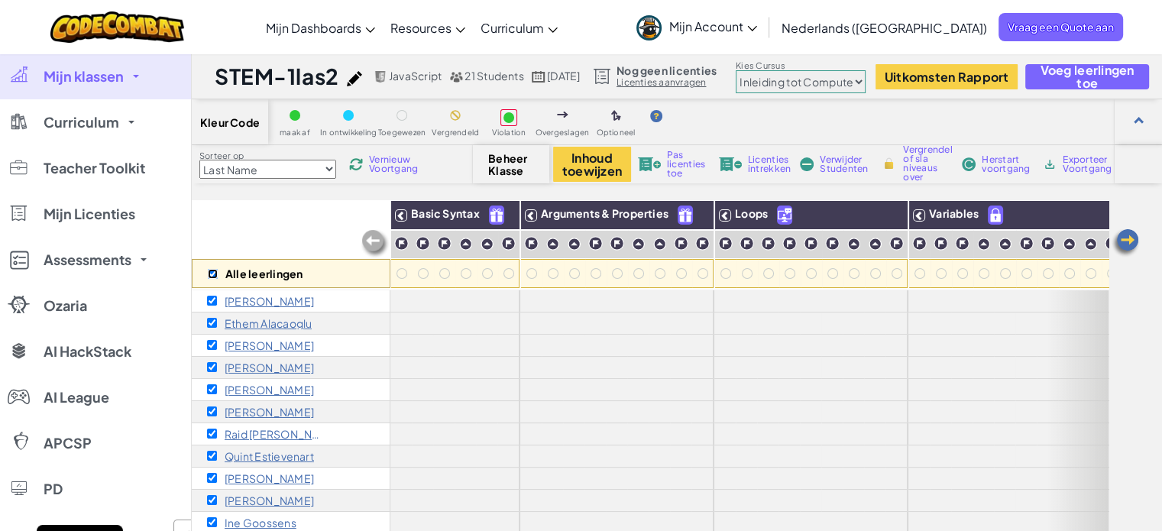
checkbox input "true"
click at [594, 177] on button "Inhoud toewijzen" at bounding box center [592, 164] width 78 height 35
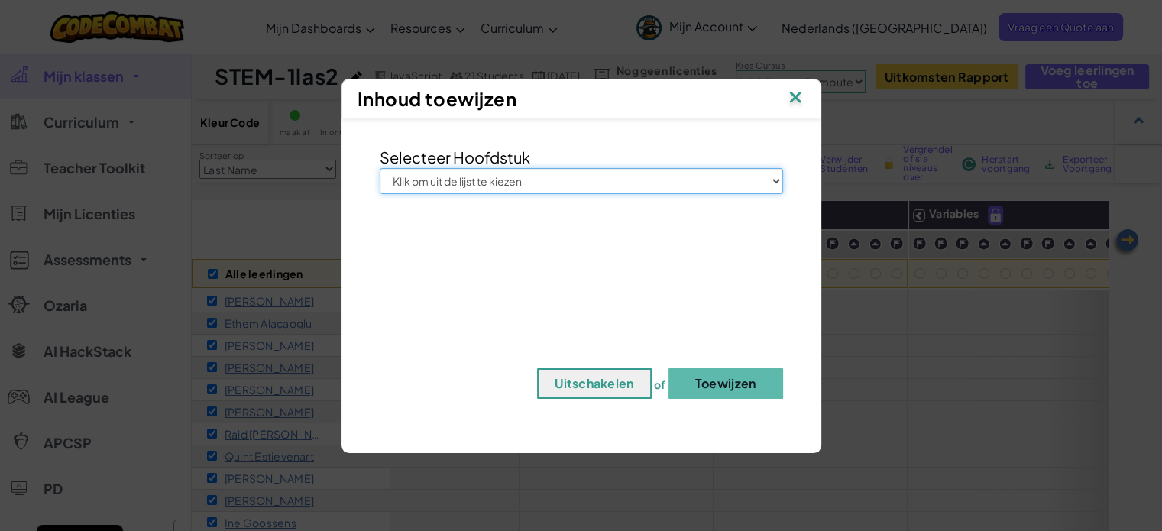
click at [621, 191] on select "Klik om uit de lijst te kiezen Junior Inleiding tot ComputerTechnologie Game On…" at bounding box center [582, 181] width 404 height 26
select select "Introduction to Computer Science"
click at [380, 168] on select "Klik om uit de lijst te kiezen Junior Inleiding tot ComputerTechnologie Game On…" at bounding box center [582, 181] width 404 height 26
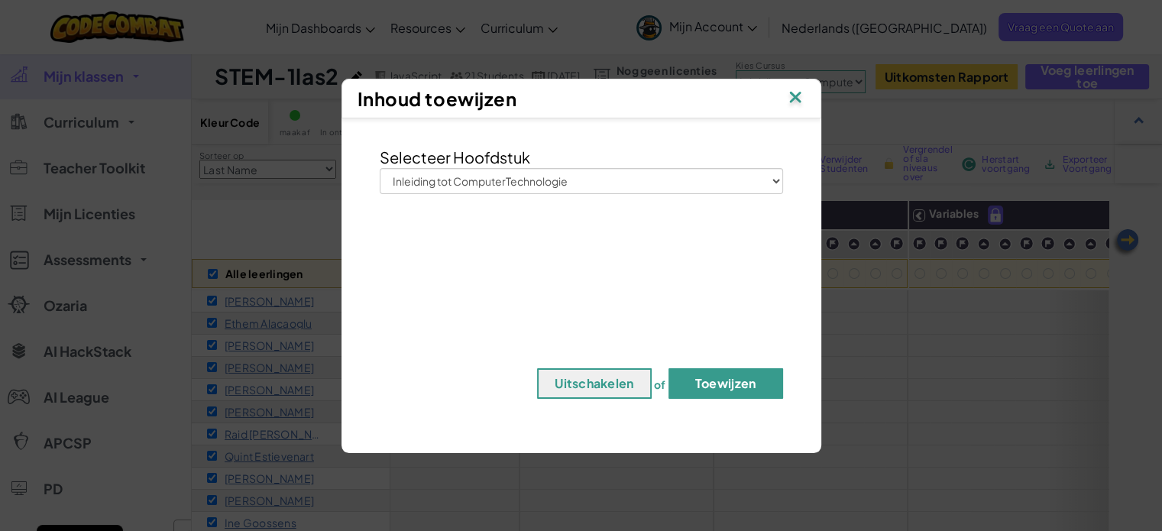
click at [749, 385] on button "Toewijzen" at bounding box center [726, 383] width 115 height 31
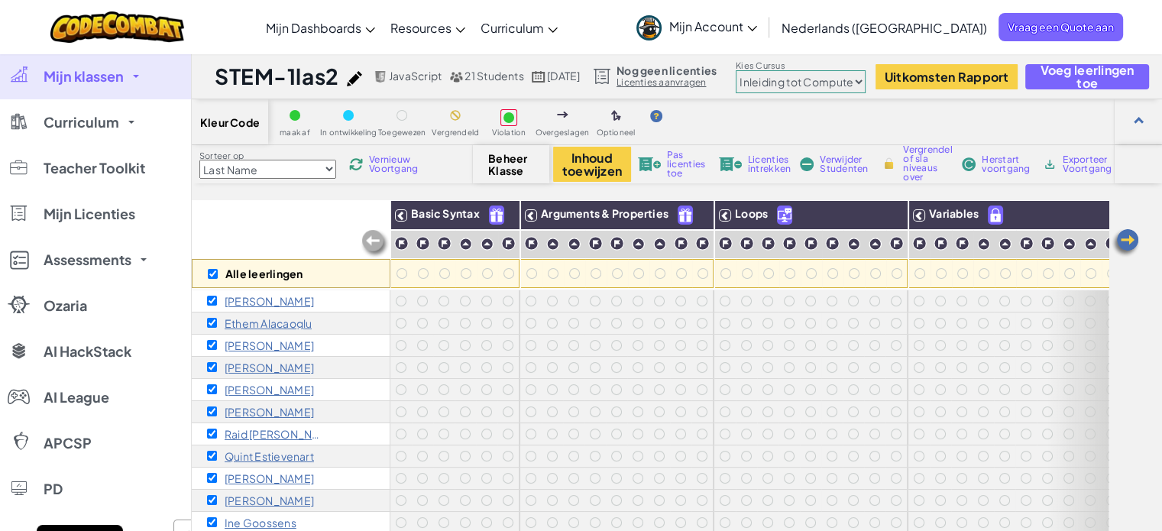
click at [514, 155] on span "Beheer Klasse" at bounding box center [510, 164] width 45 height 24
click at [887, 162] on img at bounding box center [889, 164] width 16 height 14
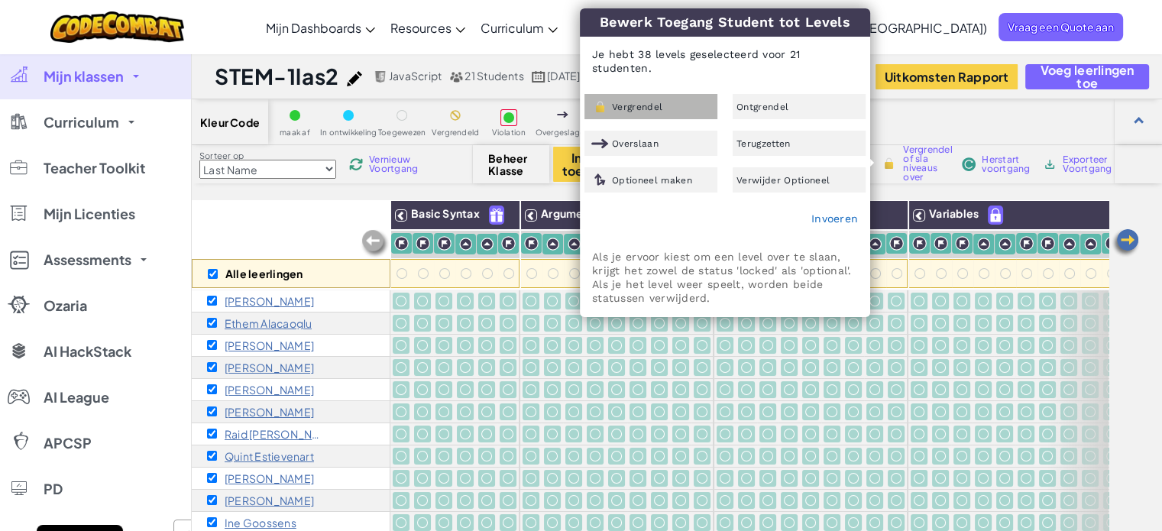
click at [676, 109] on div "Vergrendel" at bounding box center [651, 106] width 133 height 25
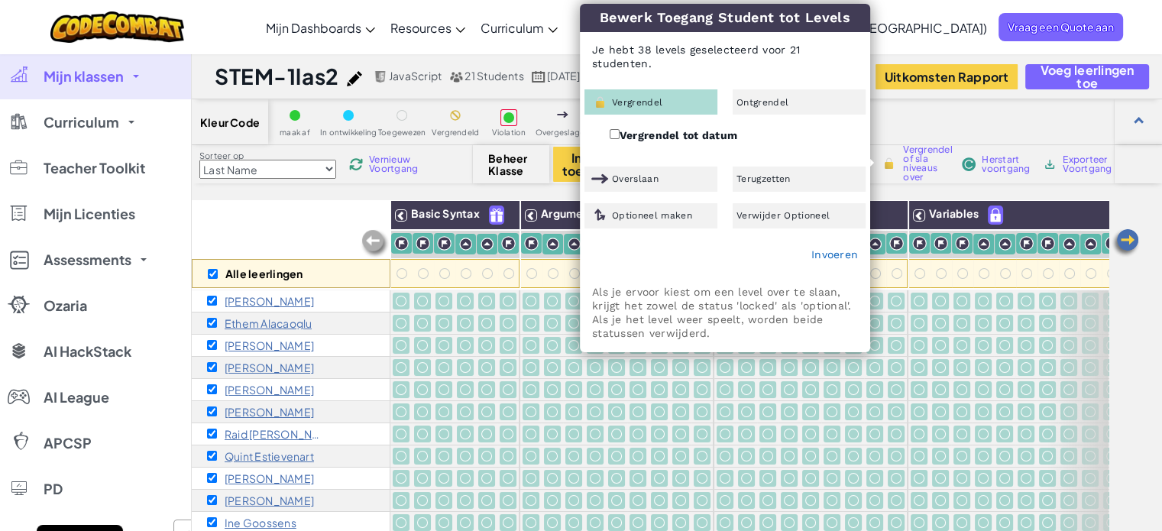
click at [990, 110] on div "Kleur Code maak af In ontwikkeling Toegewezen Vergrendeld Violation Overgeslage…" at bounding box center [677, 122] width 971 height 46
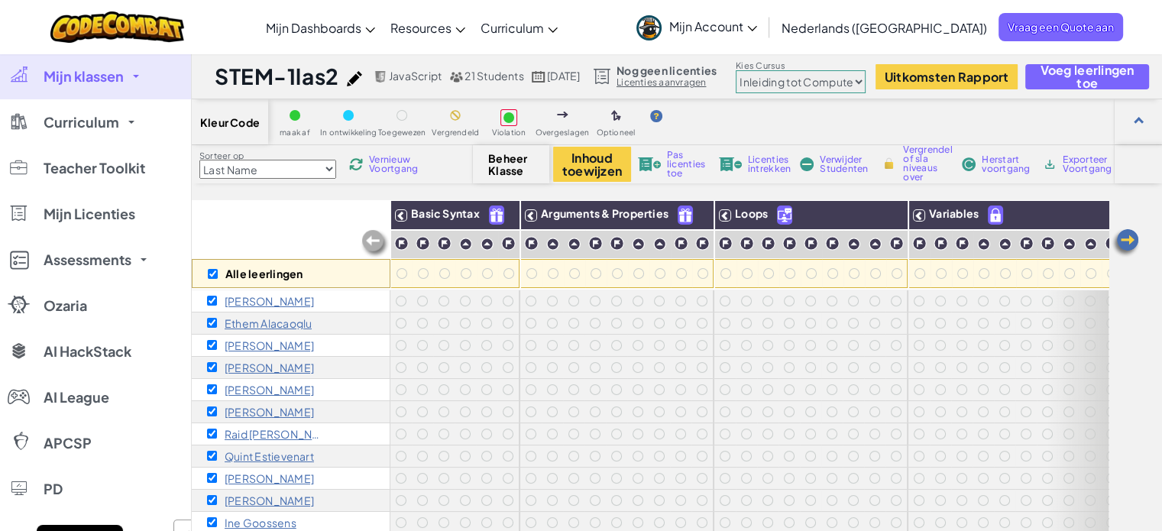
click at [104, 77] on span "Mijn klassen" at bounding box center [84, 77] width 80 height 14
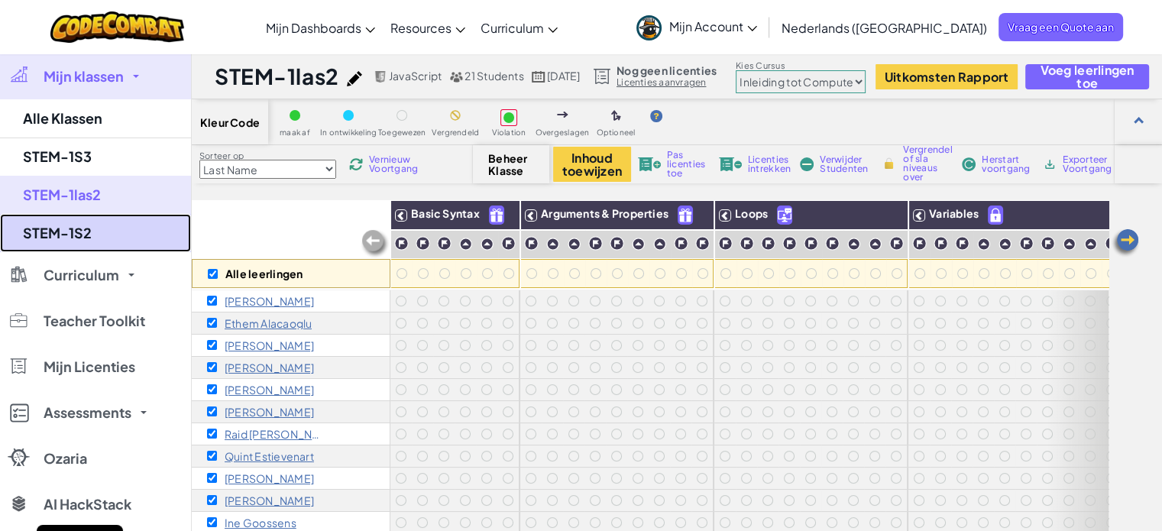
click at [92, 231] on link "STEM-1S2" at bounding box center [95, 233] width 191 height 38
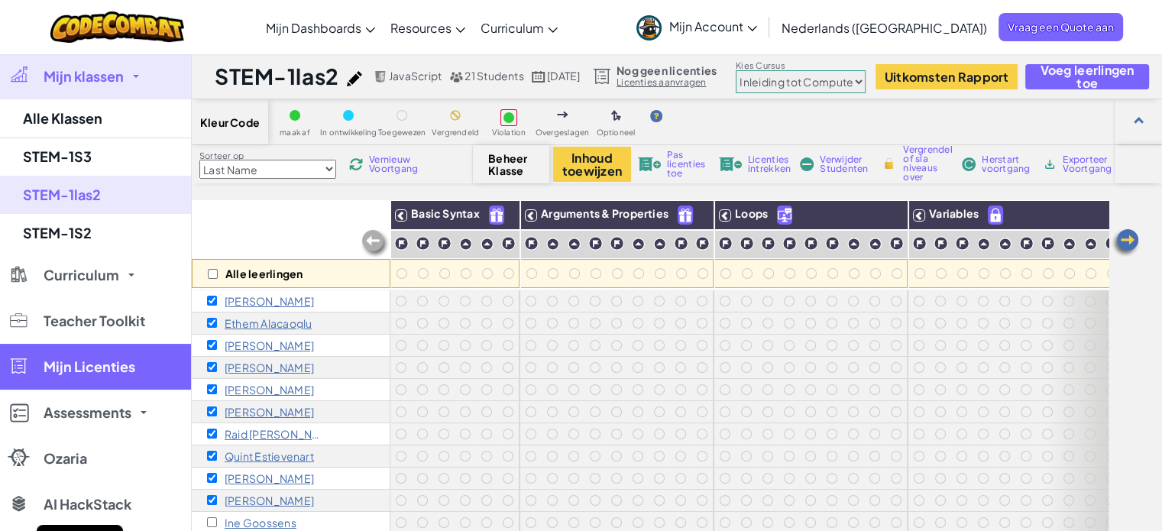
checkbox input "false"
select select "560f1a9f22961295f9427742"
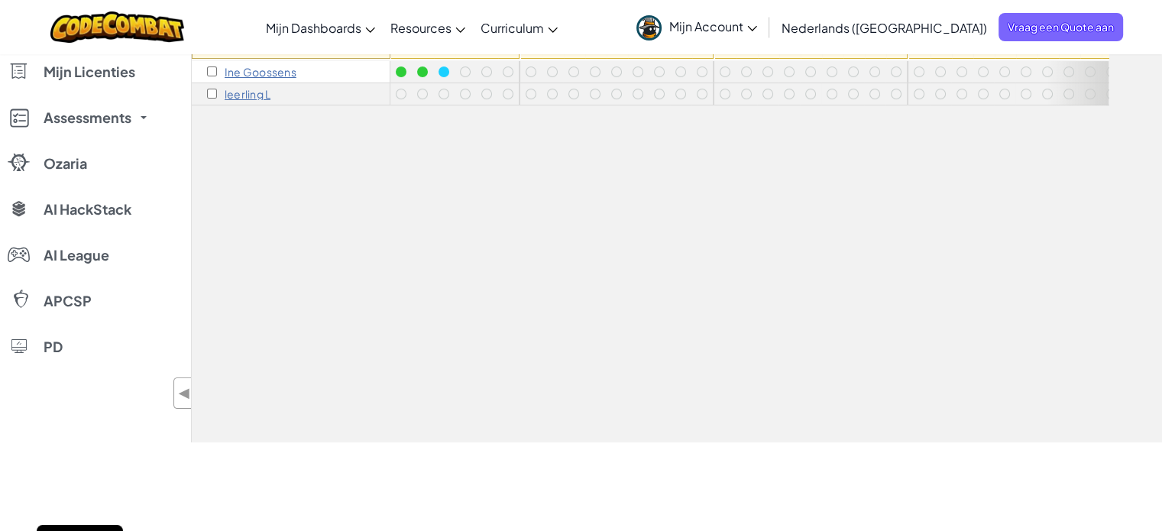
scroll to position [76, 0]
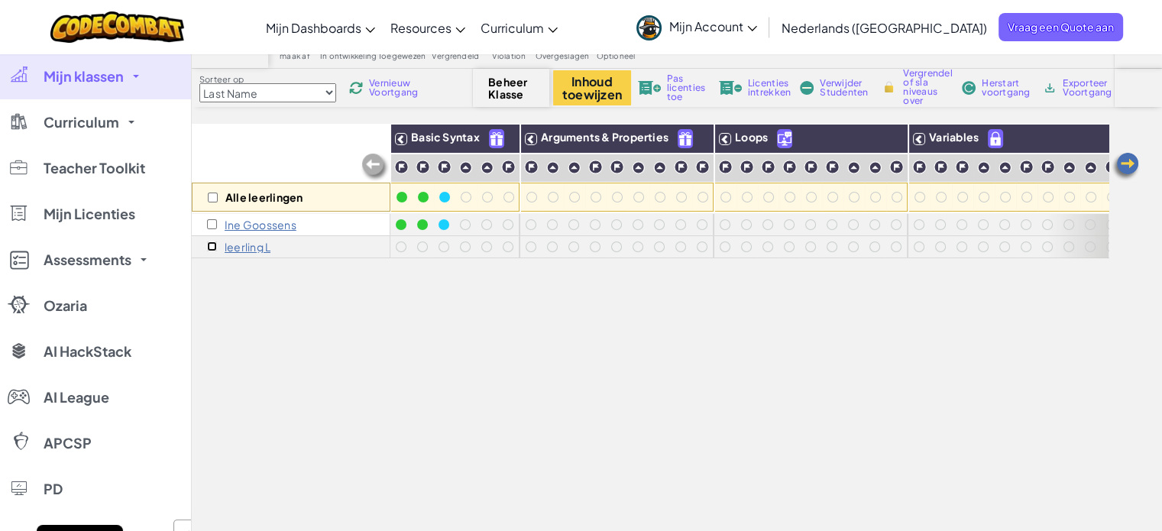
click at [211, 247] on input "checkbox" at bounding box center [212, 247] width 10 height 10
click at [275, 252] on div "leerling L" at bounding box center [291, 247] width 199 height 22
click at [223, 265] on div "Alle leerlingen Basic Syntax Arguments & Properties Loops Variables Ine Goossen…" at bounding box center [650, 351] width 917 height 455
click at [213, 242] on input "checkbox" at bounding box center [212, 247] width 10 height 10
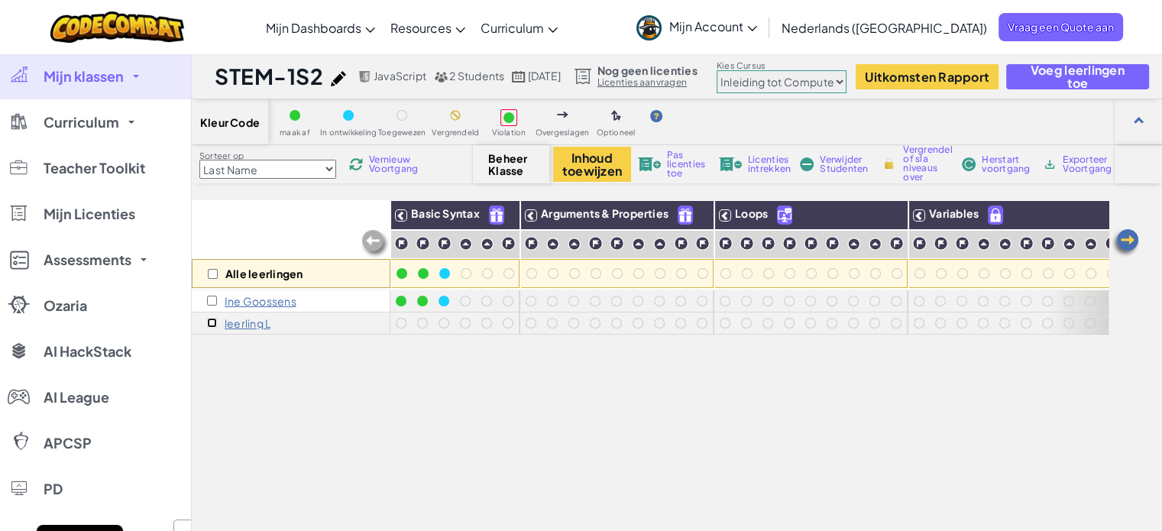
click at [212, 323] on input "checkbox" at bounding box center [212, 323] width 10 height 10
checkbox input "true"
click at [847, 155] on span "Verwijder Studenten" at bounding box center [844, 164] width 48 height 18
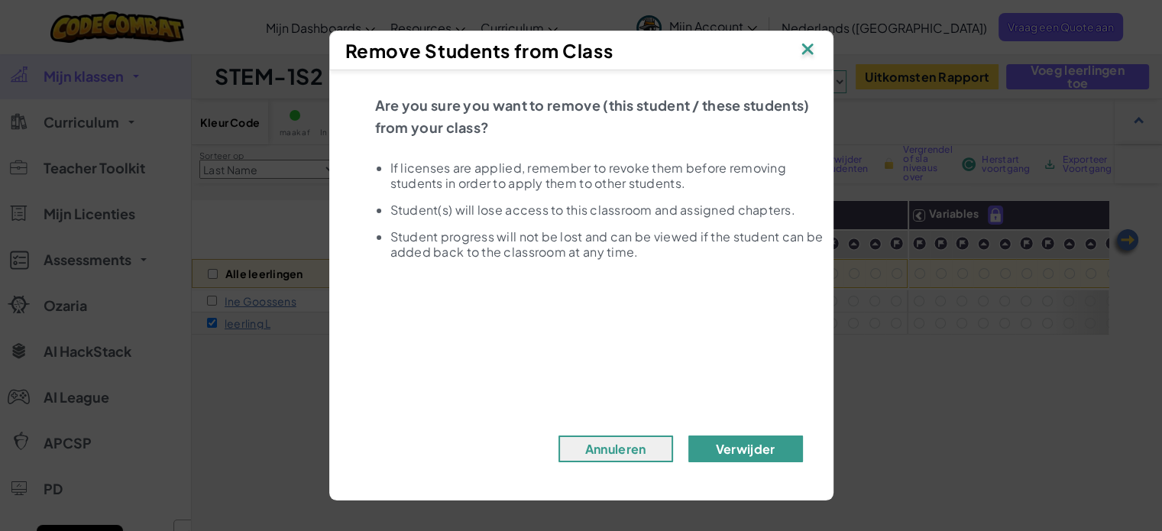
click at [767, 455] on button "Verwijder" at bounding box center [746, 449] width 115 height 27
click at [731, 449] on button "Verwijder" at bounding box center [746, 449] width 115 height 27
checkbox input "false"
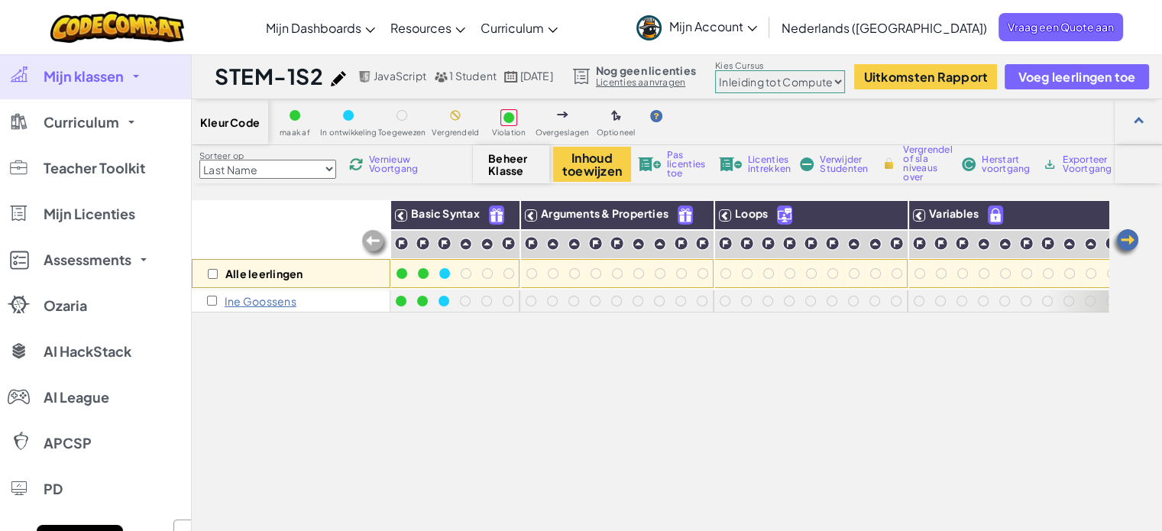
click at [394, 167] on span "Vernieuw Voortgang" at bounding box center [393, 164] width 49 height 18
click at [310, 167] on select "Last Name first Name Progress (High to Low) Progress (Low to Hight)" at bounding box center [267, 169] width 137 height 19
click at [379, 173] on span "Vernieuw Voortgang" at bounding box center [393, 164] width 49 height 18
click at [102, 76] on span "Mijn klassen" at bounding box center [84, 77] width 80 height 14
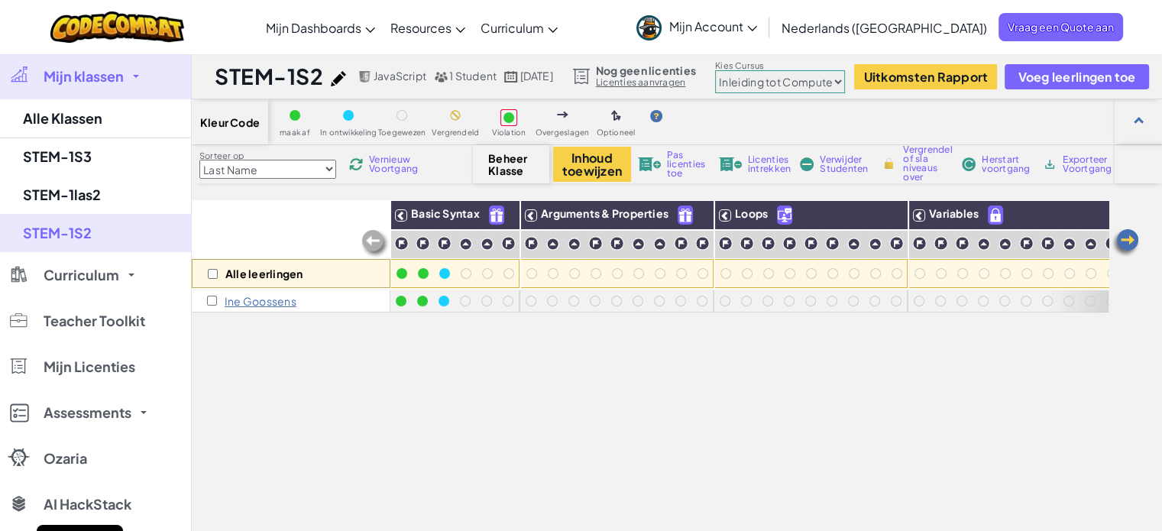
click at [339, 73] on img at bounding box center [338, 78] width 15 height 15
select select "javascript"
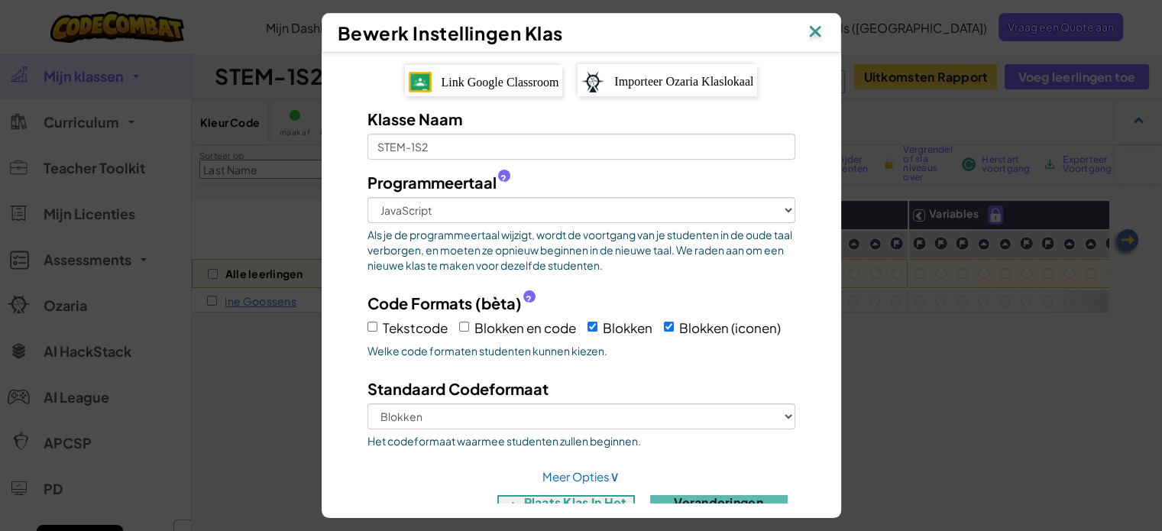
click at [480, 76] on span "Link Google Classroom" at bounding box center [501, 82] width 118 height 13
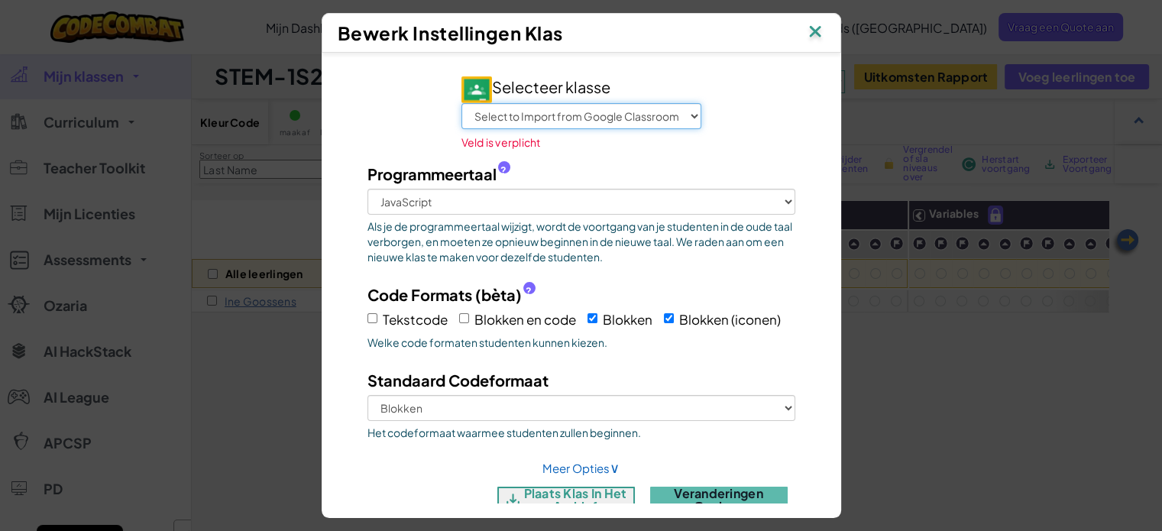
click at [535, 118] on select "Select to Import from Google Classroom Beeld-2S2 Beeld-2S1 STEM-2S3 STEM-2S2 ST…" at bounding box center [582, 116] width 240 height 26
select select "774985851653"
click at [462, 103] on select "Select to Import from Google Classroom Beeld-2S2 Beeld-2S1 STEM-2S3 STEM-2S2 ST…" at bounding box center [582, 116] width 240 height 26
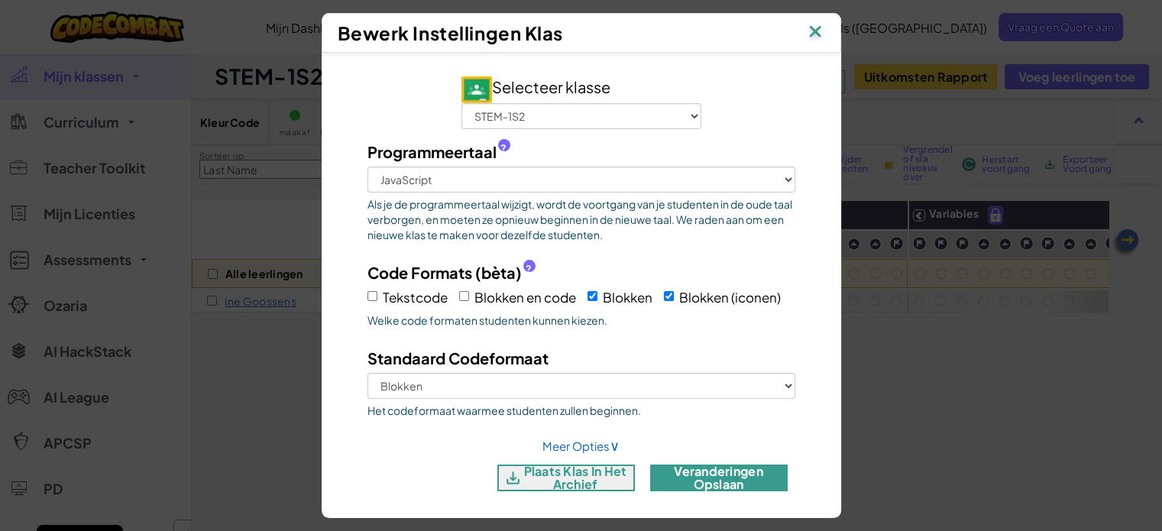
click at [700, 491] on button "veranderingen opslaan" at bounding box center [719, 478] width 138 height 27
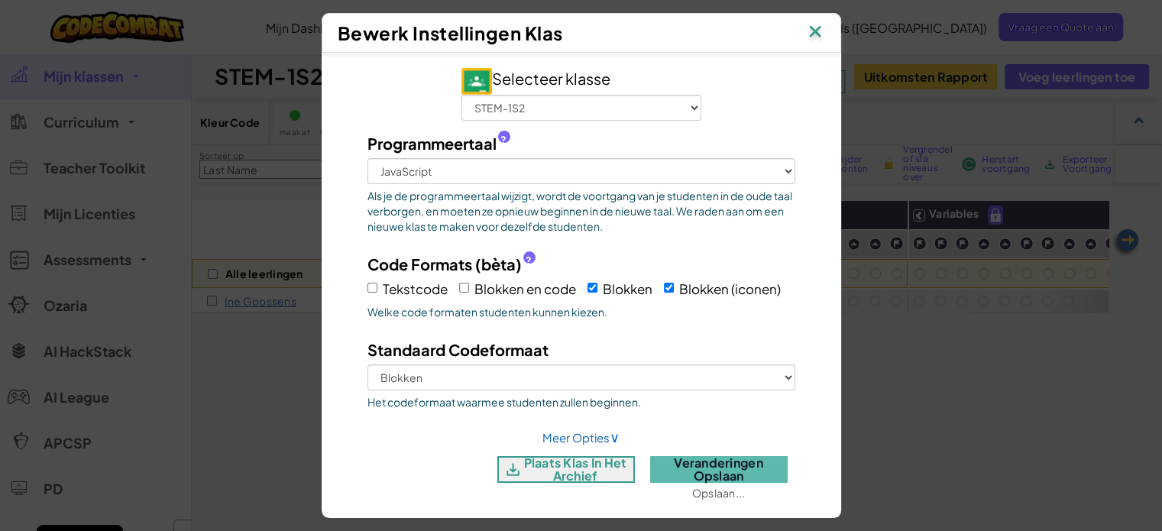
scroll to position [23, 0]
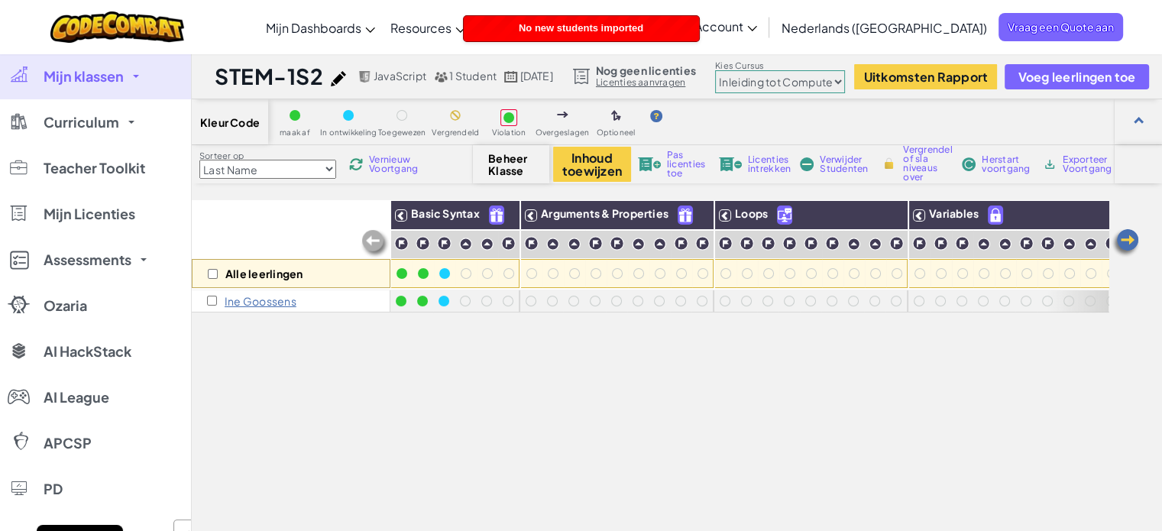
click at [665, 406] on div "Alle leerlingen Basic Syntax Arguments & Properties Loops Variables Ine Goossens" at bounding box center [650, 427] width 917 height 455
click at [676, 82] on link "Licenties aanvragen" at bounding box center [646, 82] width 100 height 12
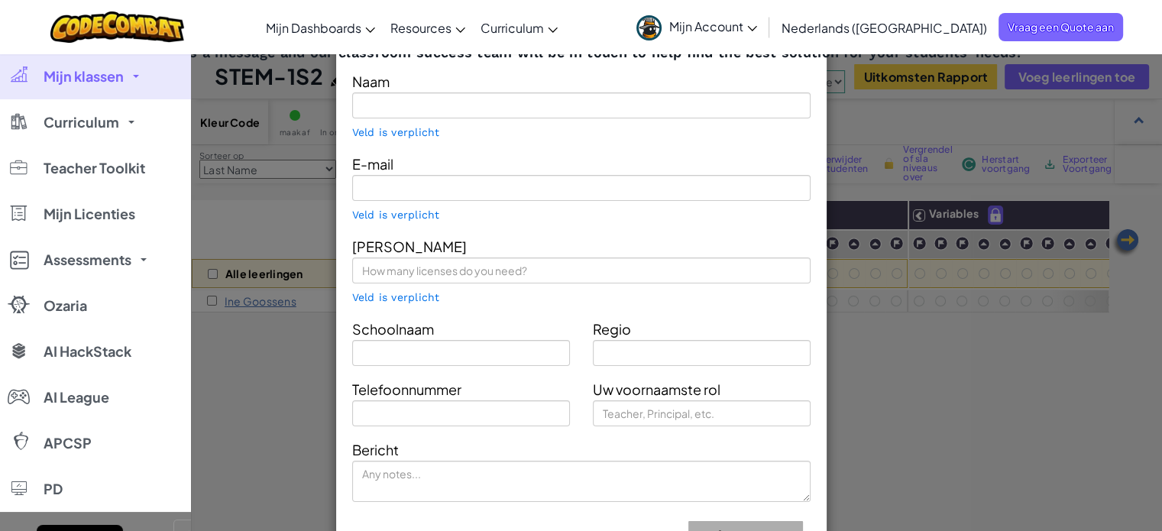
type input "Ine Goossens"
type input "i.goossens@lyceumgenk.be"
type input "Onze-Lieve- Vrouwlyceum Genk"
type input "Limburg"
type input "Teacher"
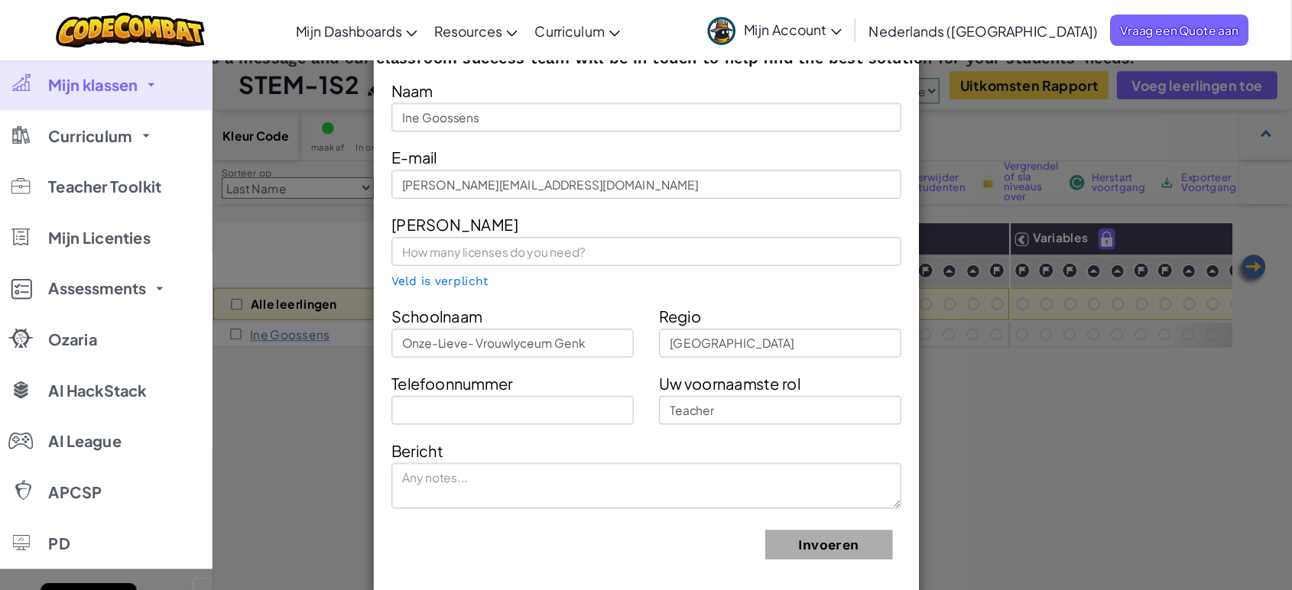
scroll to position [0, 0]
click at [253, 428] on div "Contact Our Classroom Team Send us a message and our classroom success team wil…" at bounding box center [581, 265] width 1162 height 531
click at [815, 60] on span "Send us a message and our classroom success team will be in touch to help find …" at bounding box center [581, 53] width 880 height 18
click at [94, 76] on span "Mijn klassen" at bounding box center [84, 77] width 80 height 14
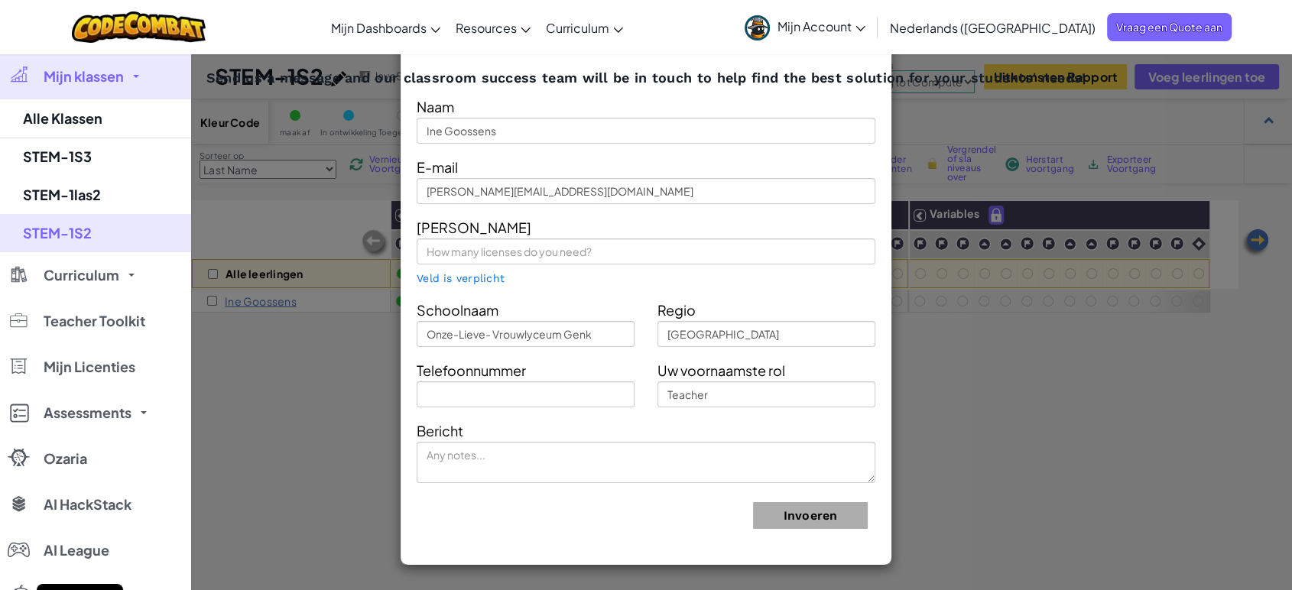
scroll to position [170, 0]
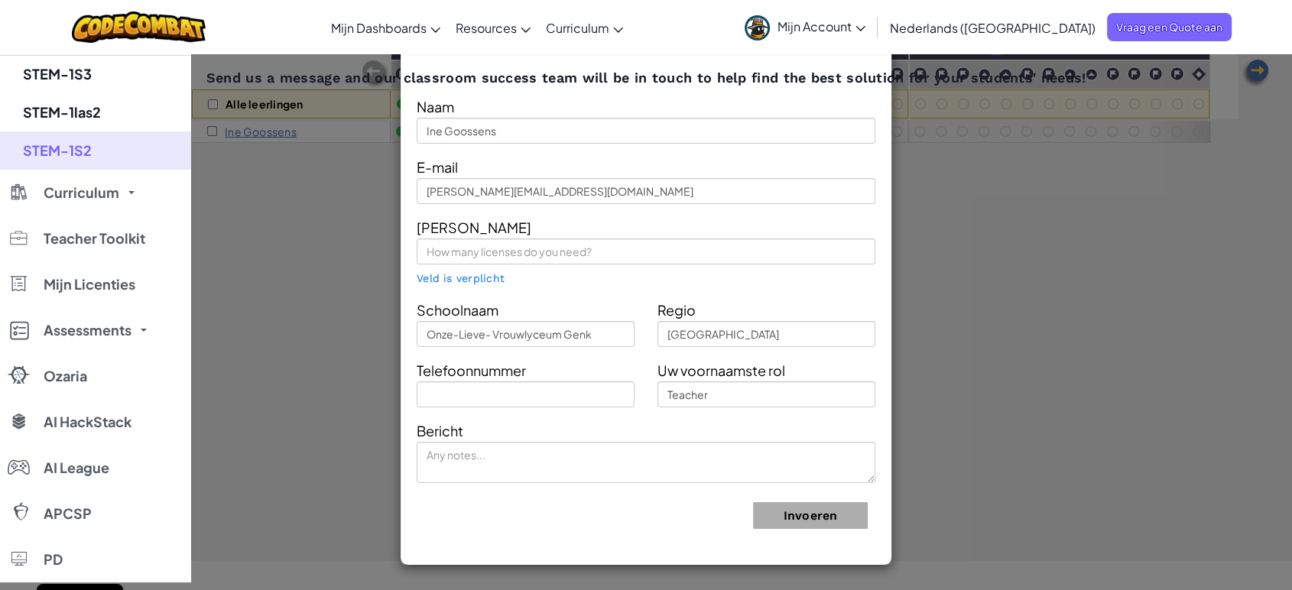
click at [1062, 414] on div "Contact Our Classroom Team Send us a message and our classroom success team wil…" at bounding box center [646, 295] width 1292 height 590
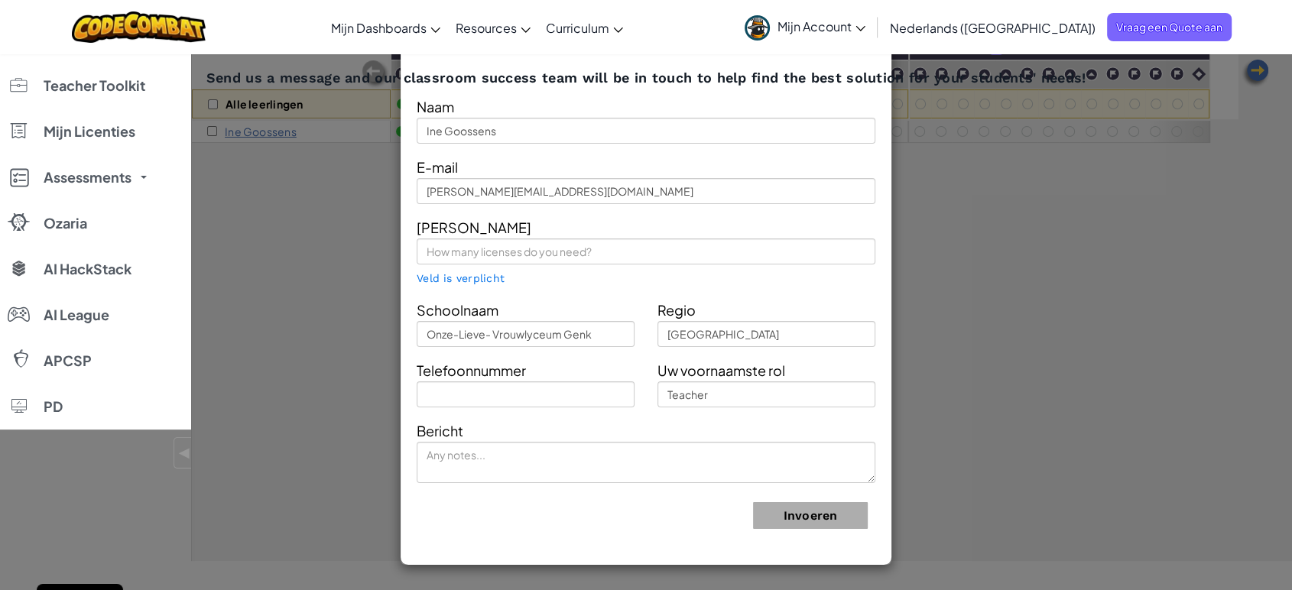
select select "560f1a9f22961295f9427742"
